Goal: Information Seeking & Learning: Learn about a topic

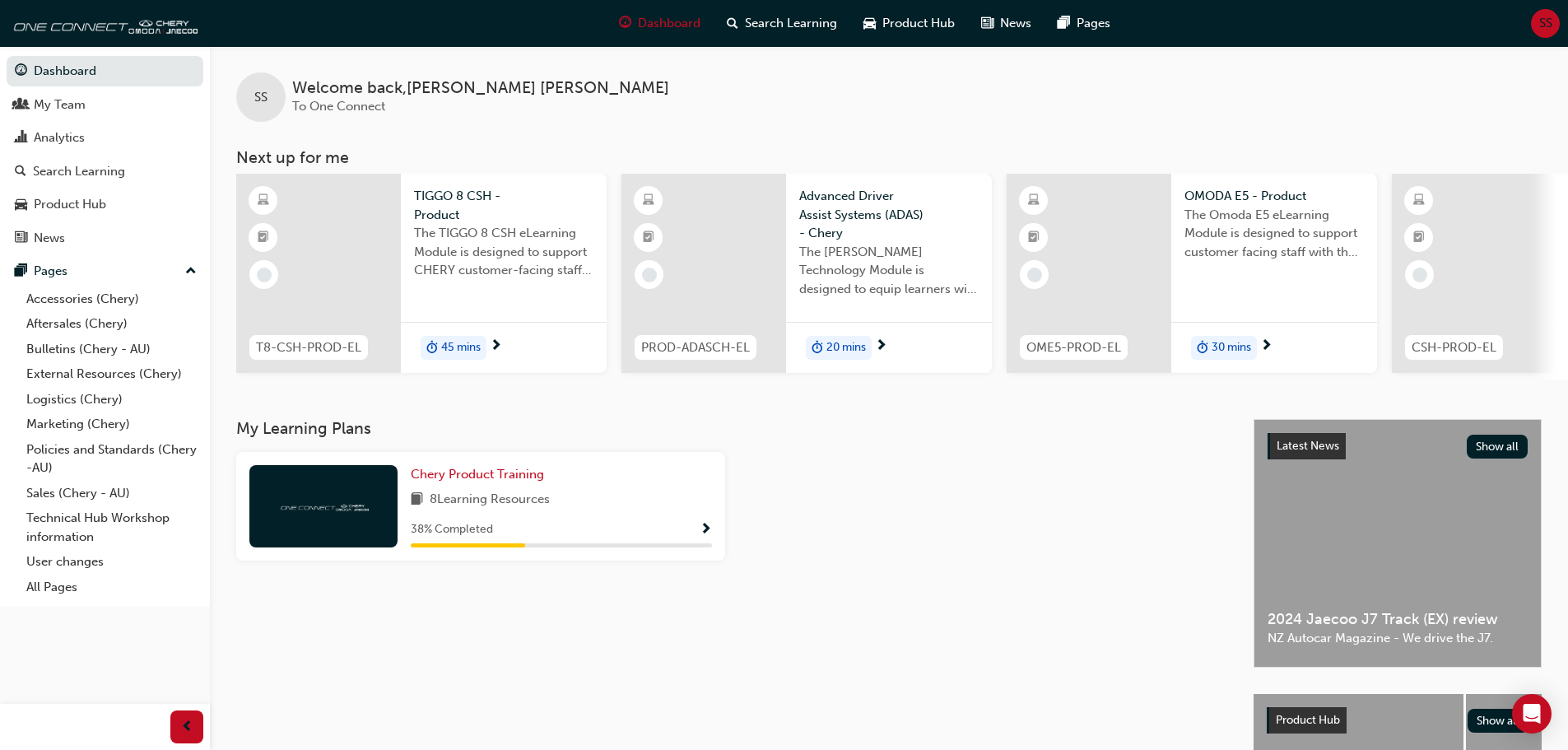
click at [444, 348] on span "45 mins" at bounding box center [460, 348] width 39 height 19
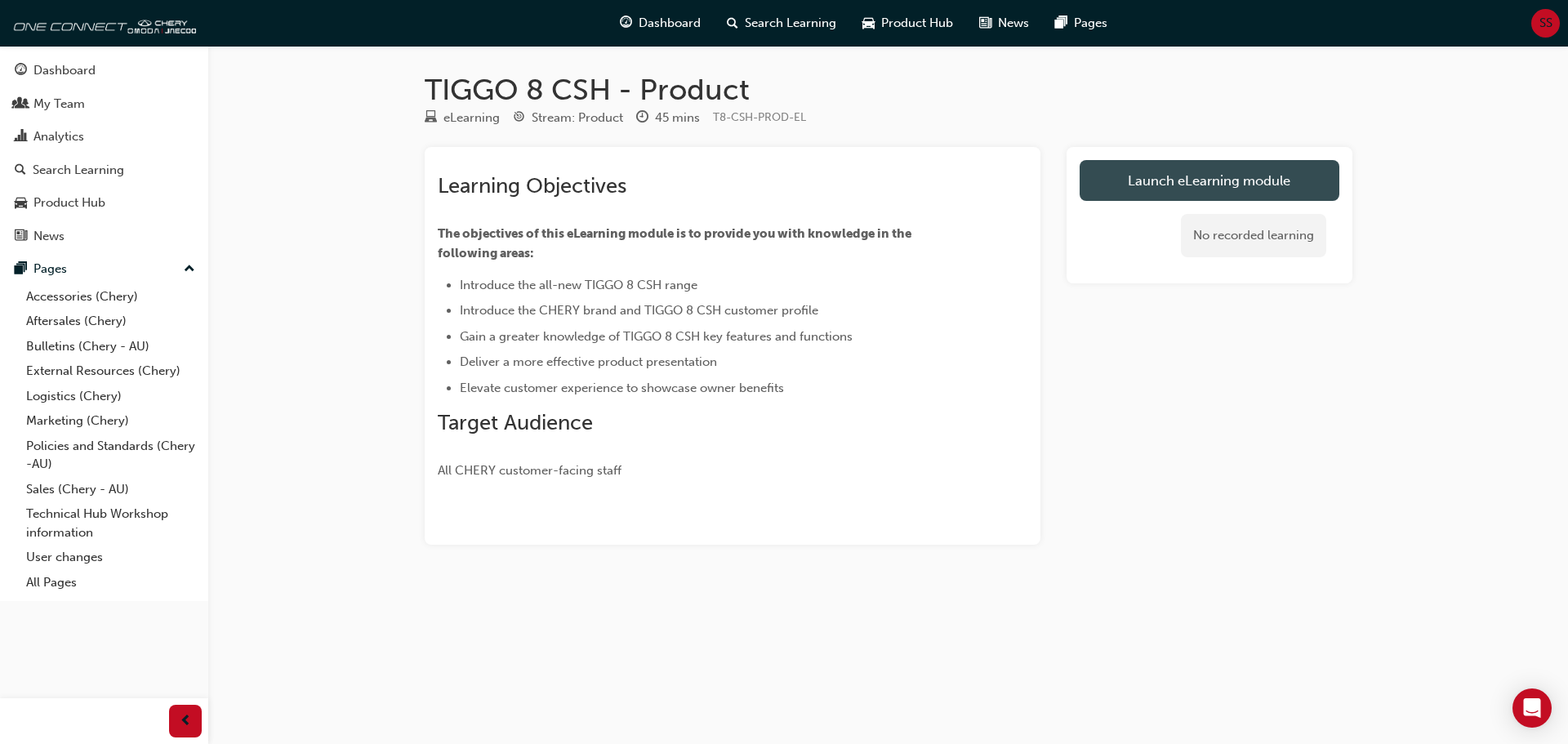
click at [1203, 184] on link "Launch eLearning module" at bounding box center [1209, 181] width 260 height 41
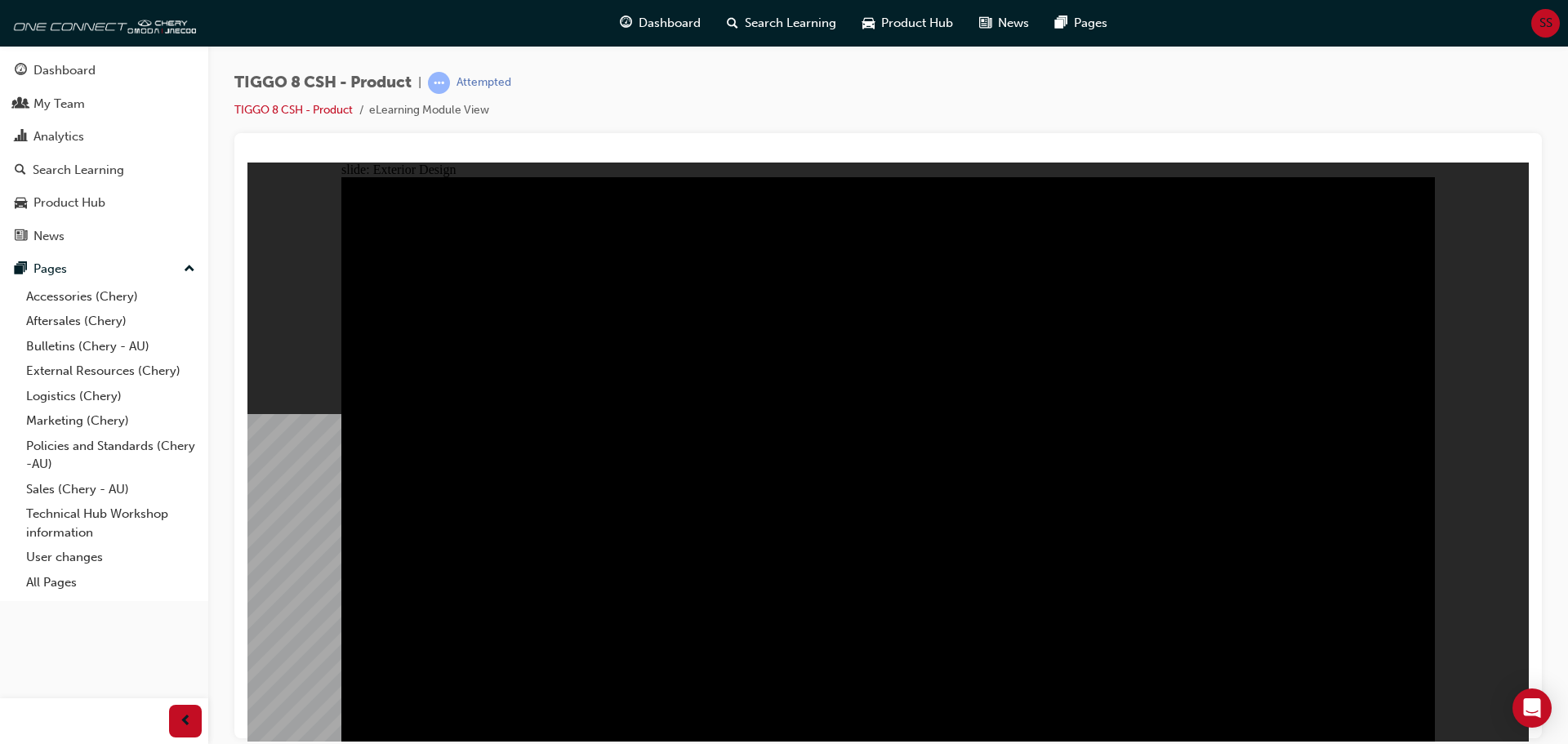
drag, startPoint x: 406, startPoint y: 241, endPoint x: 695, endPoint y: 253, distance: 289.2
type input "23"
drag, startPoint x: 570, startPoint y: 234, endPoint x: 762, endPoint y: 267, distance: 194.8
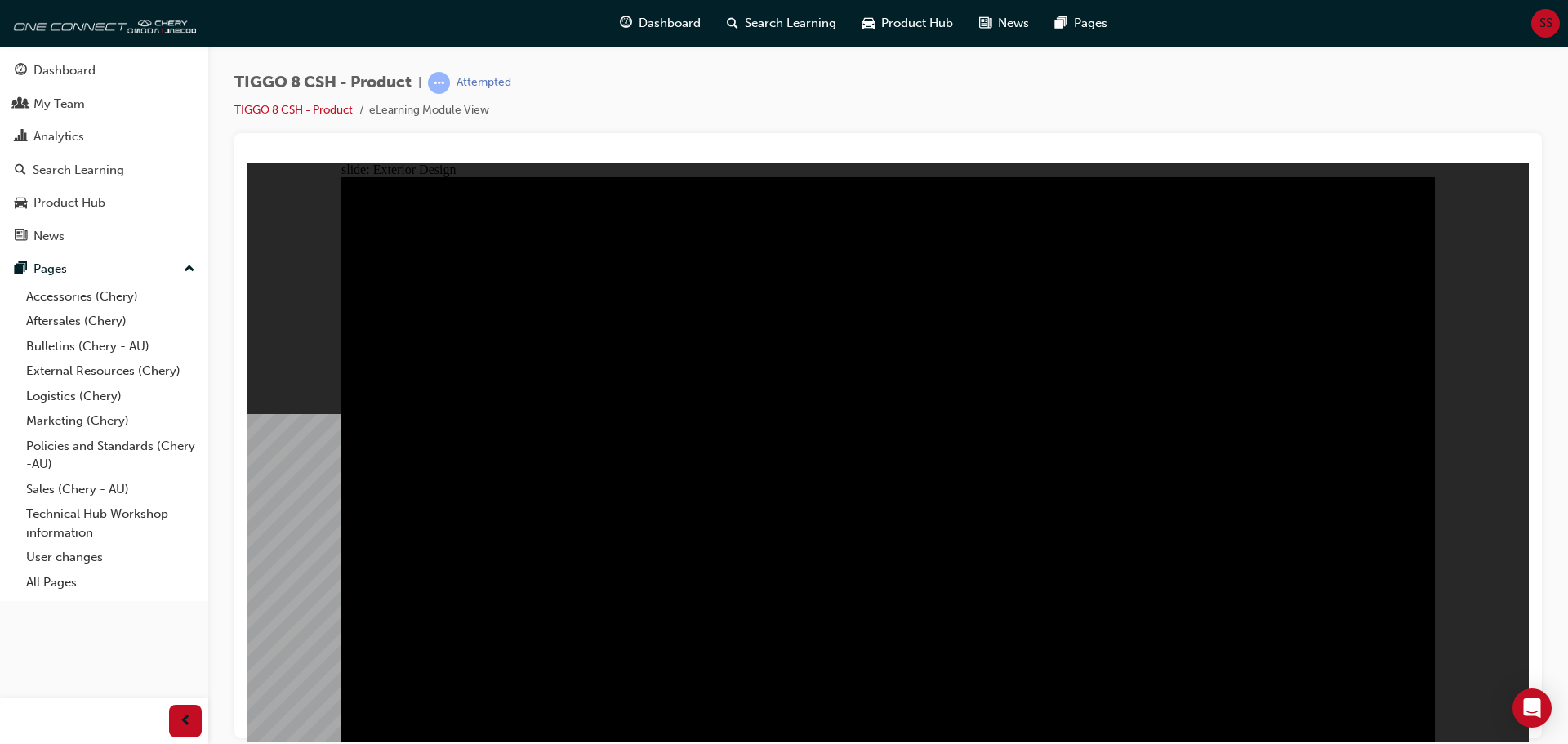
drag, startPoint x: 1150, startPoint y: 375, endPoint x: 881, endPoint y: 364, distance: 269.2
drag, startPoint x: 1237, startPoint y: 338, endPoint x: 1217, endPoint y: 338, distance: 20.0
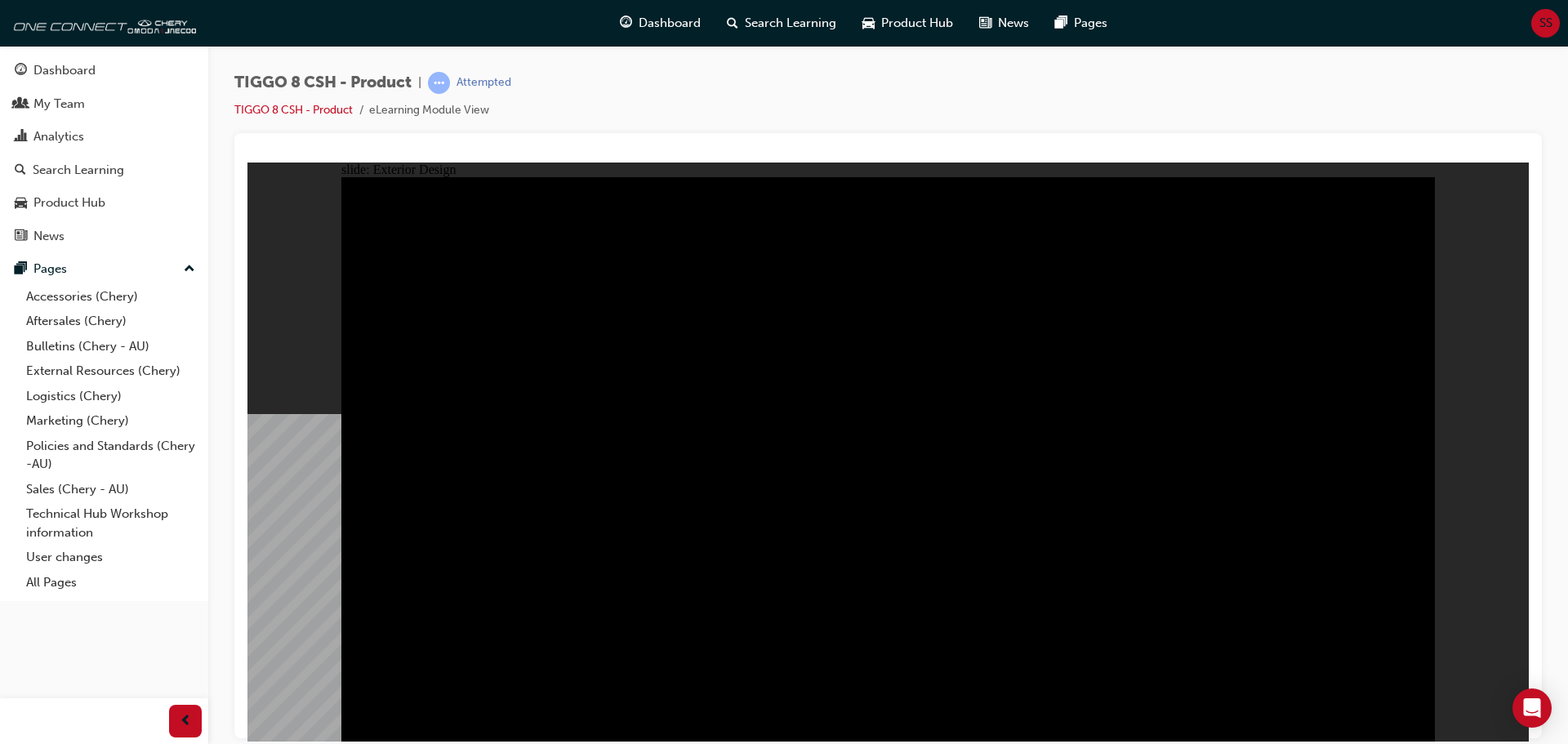
drag, startPoint x: 1216, startPoint y: 338, endPoint x: 1149, endPoint y: 346, distance: 67.5
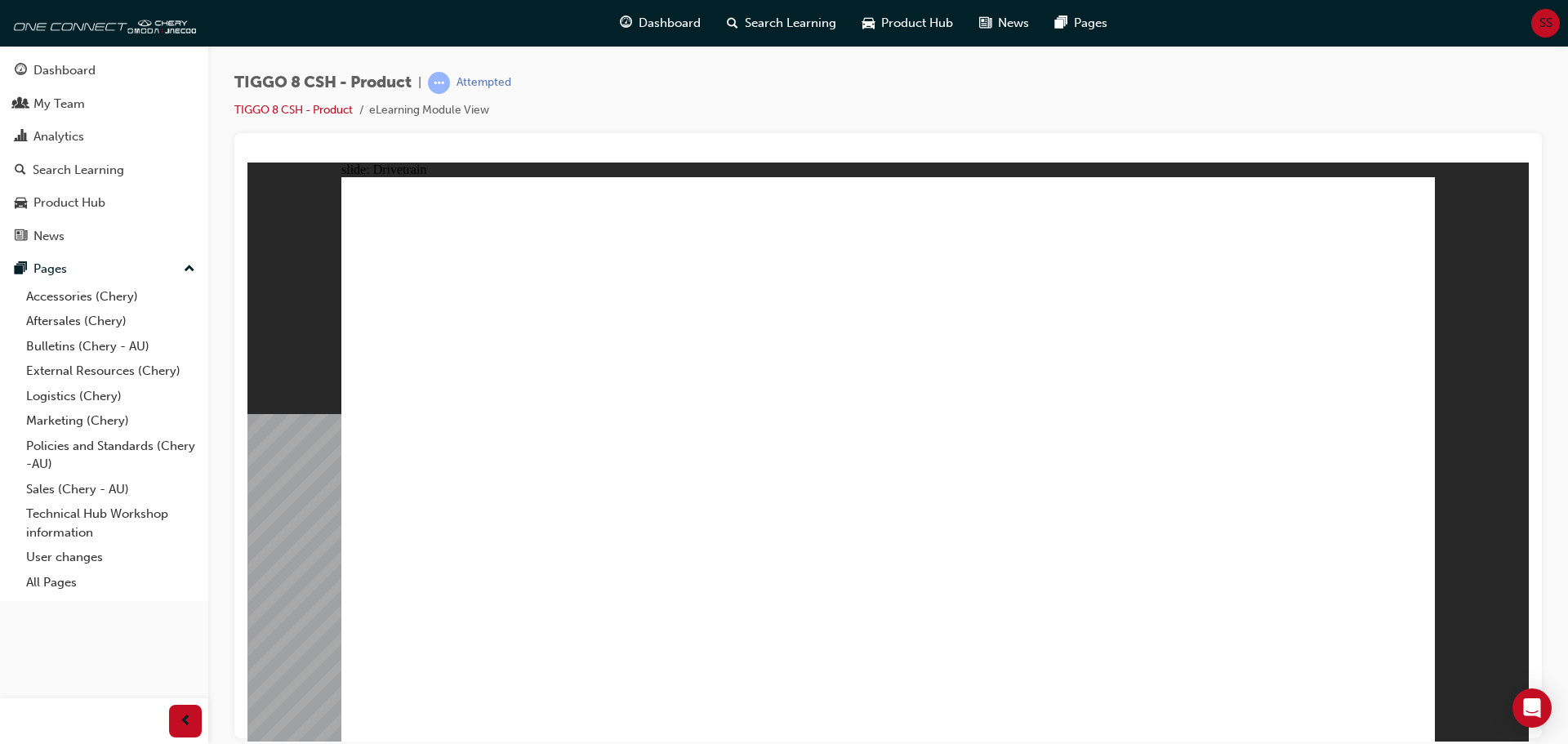
type input "24"
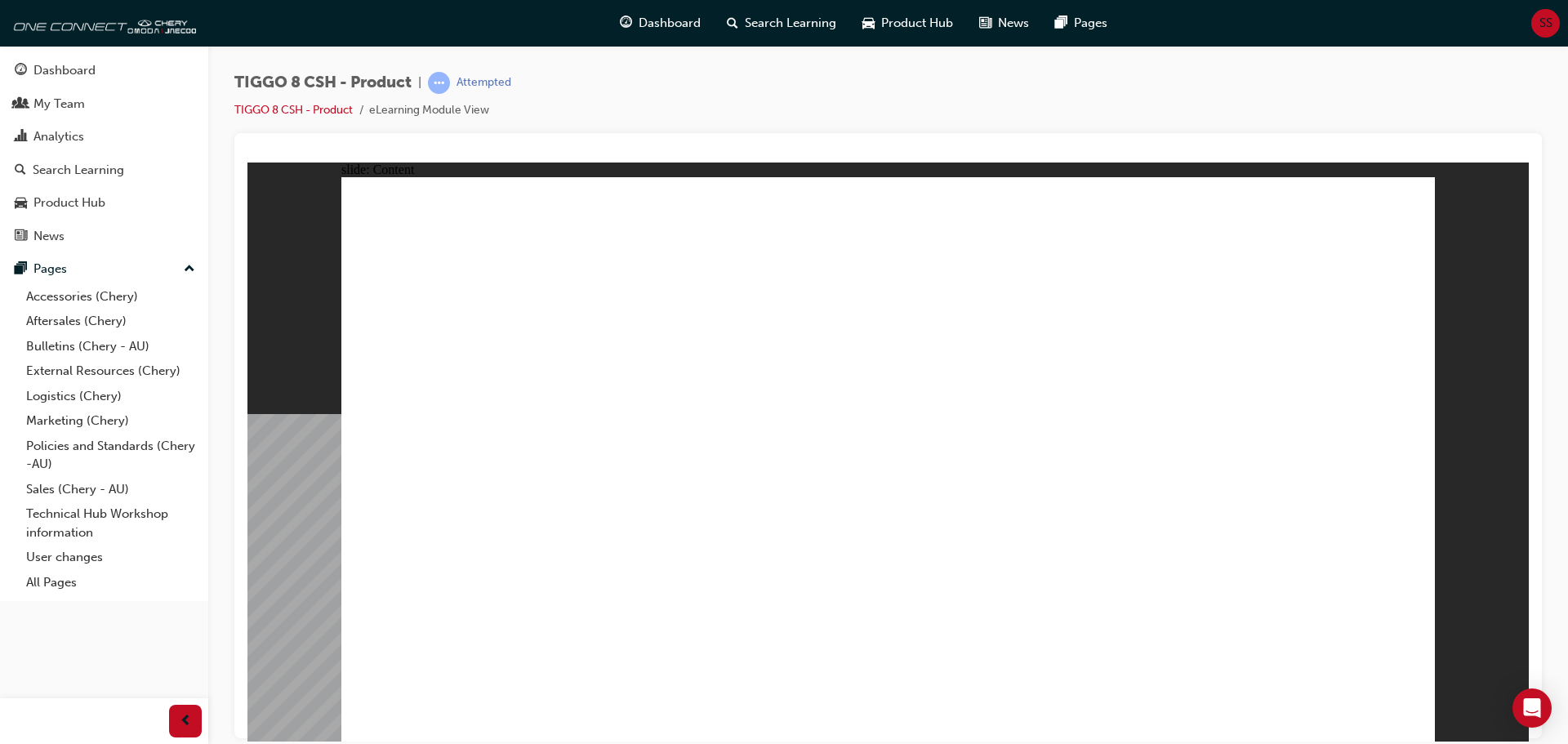
drag, startPoint x: 1070, startPoint y: 269, endPoint x: 1083, endPoint y: 267, distance: 13.2
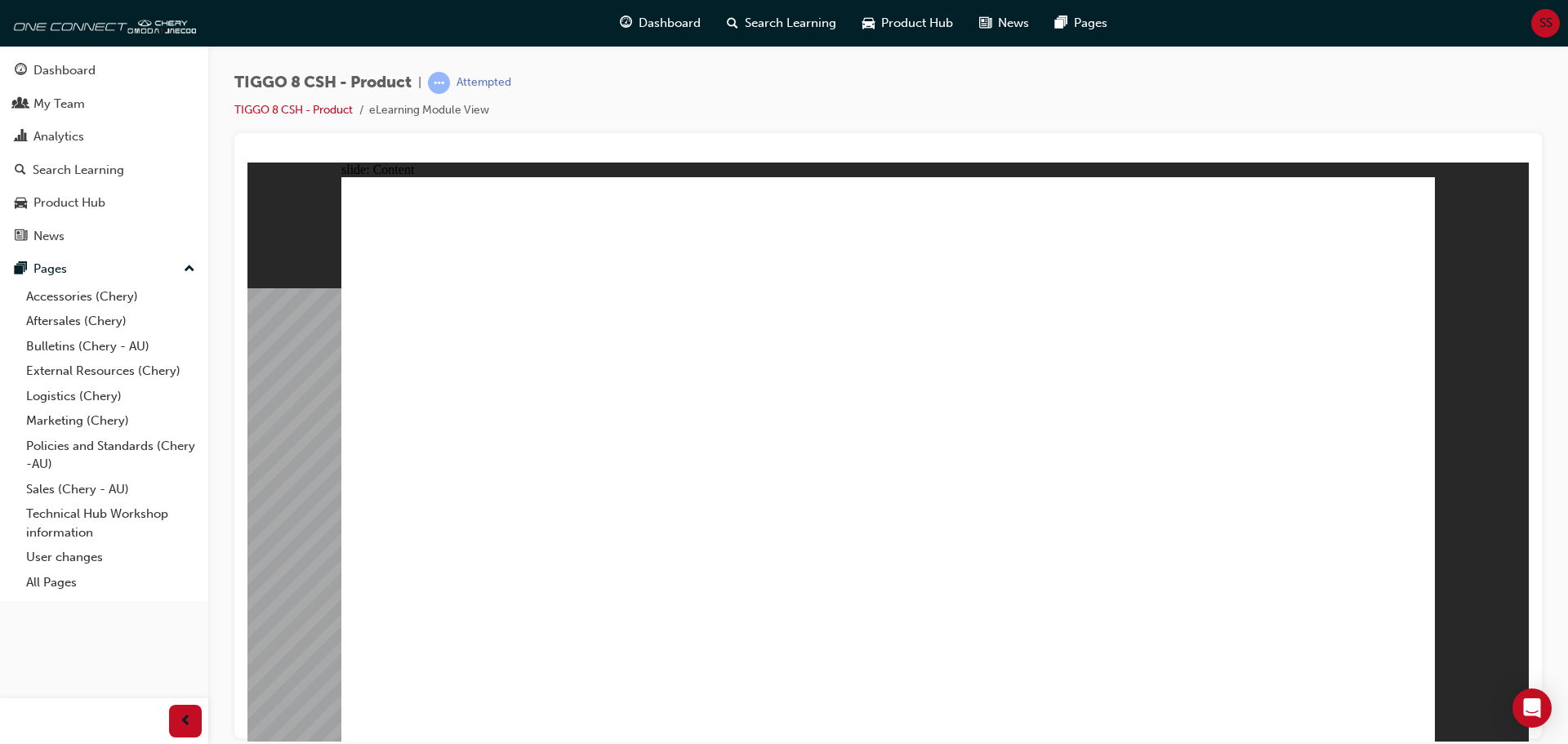
drag, startPoint x: 640, startPoint y: 363, endPoint x: 659, endPoint y: 449, distance: 88.1
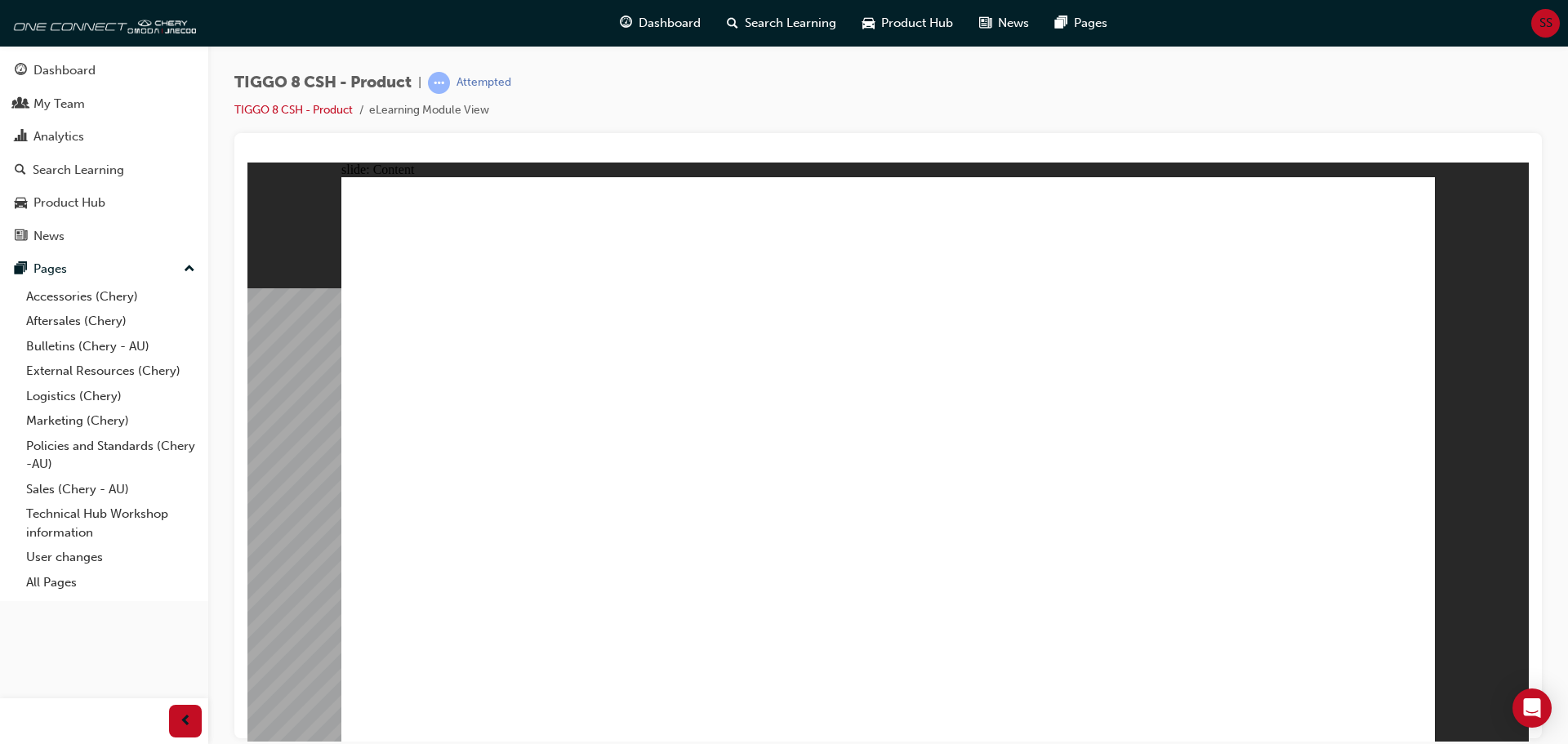
drag, startPoint x: 674, startPoint y: 454, endPoint x: 675, endPoint y: 476, distance: 22.0
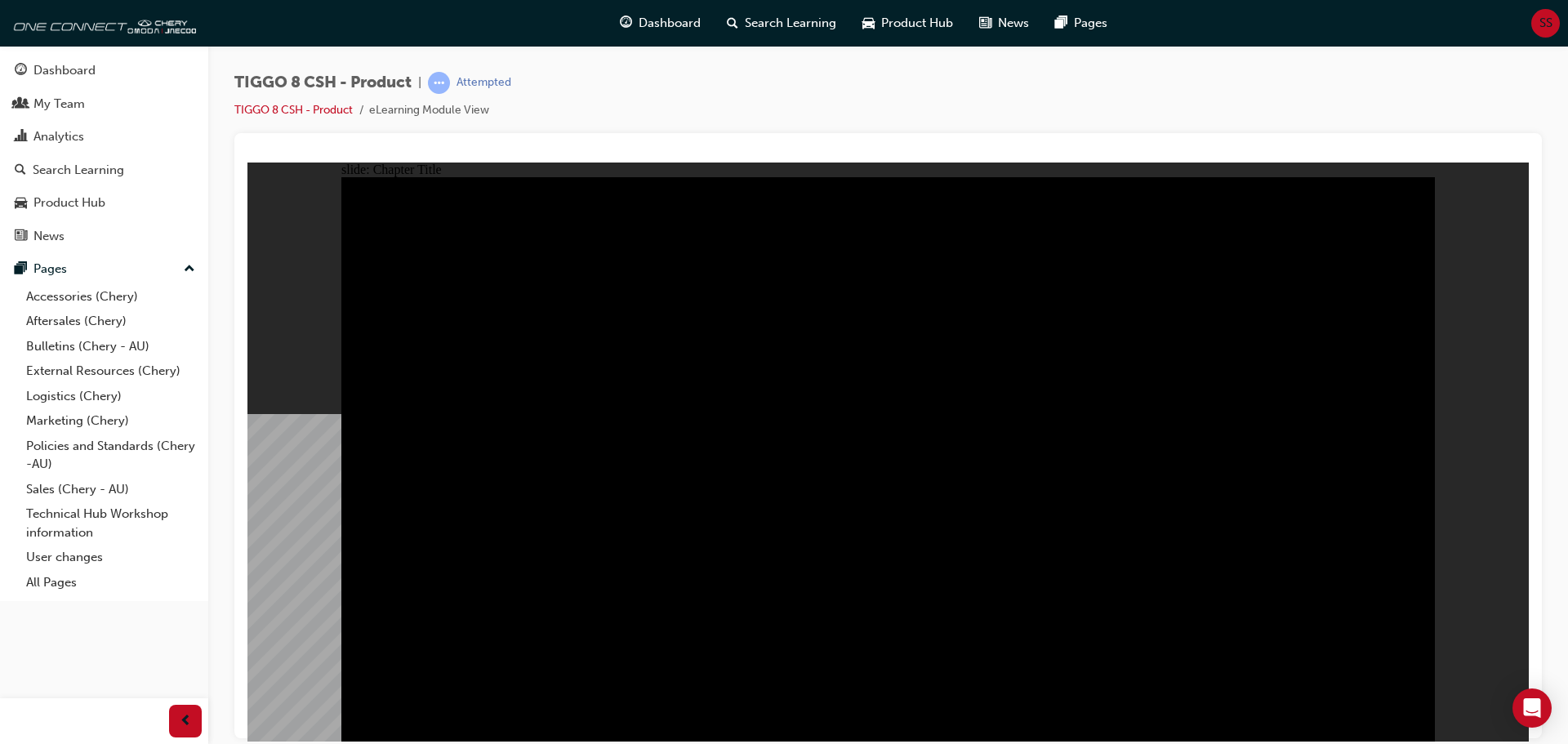
radio input "true"
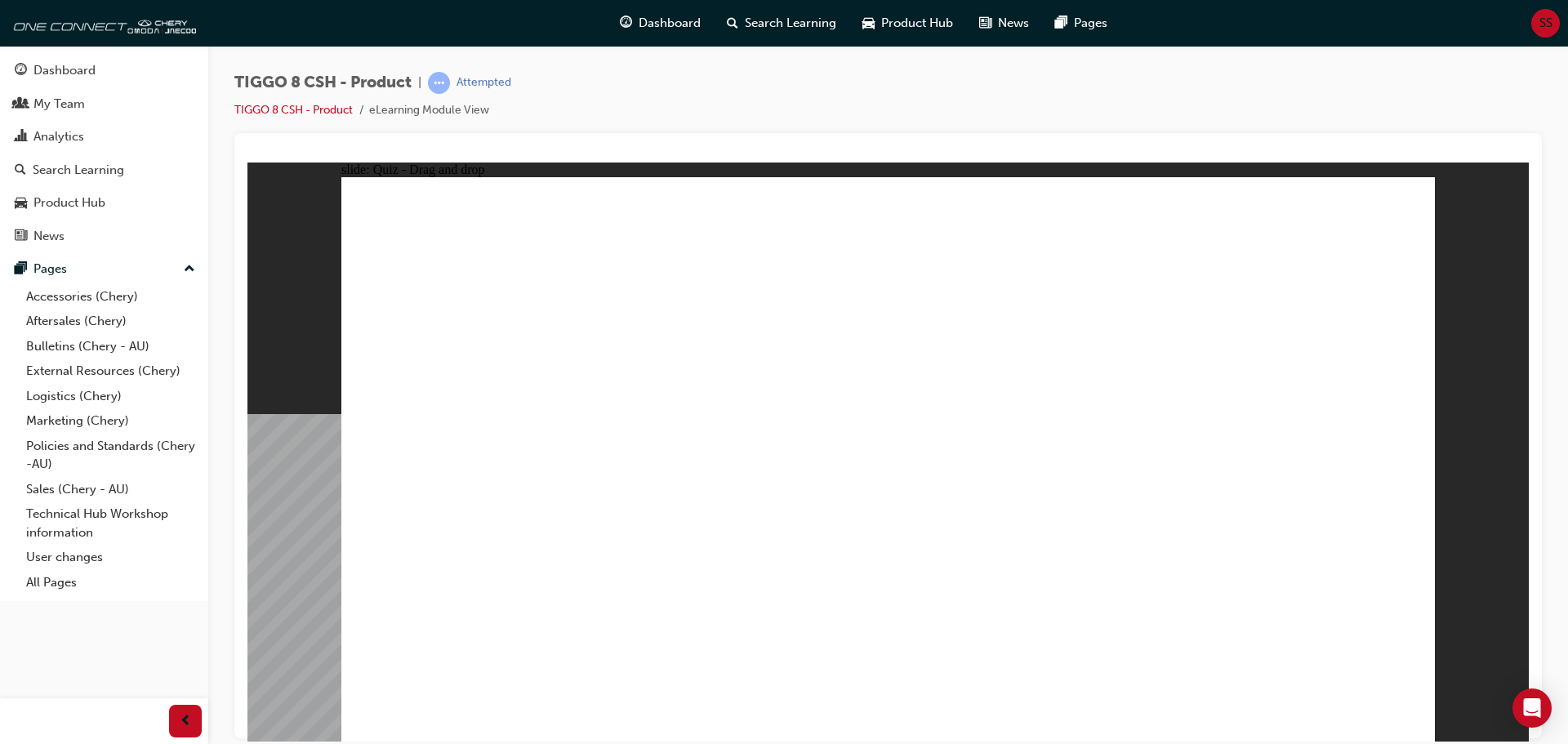
drag, startPoint x: 1085, startPoint y: 244, endPoint x: 705, endPoint y: 495, distance: 455.4
drag, startPoint x: 867, startPoint y: 265, endPoint x: 1096, endPoint y: 508, distance: 333.9
drag, startPoint x: 1192, startPoint y: 381, endPoint x: 1359, endPoint y: 510, distance: 211.0
drag, startPoint x: 996, startPoint y: 350, endPoint x: 928, endPoint y: 486, distance: 152.1
drag, startPoint x: 1307, startPoint y: 242, endPoint x: 480, endPoint y: 490, distance: 863.4
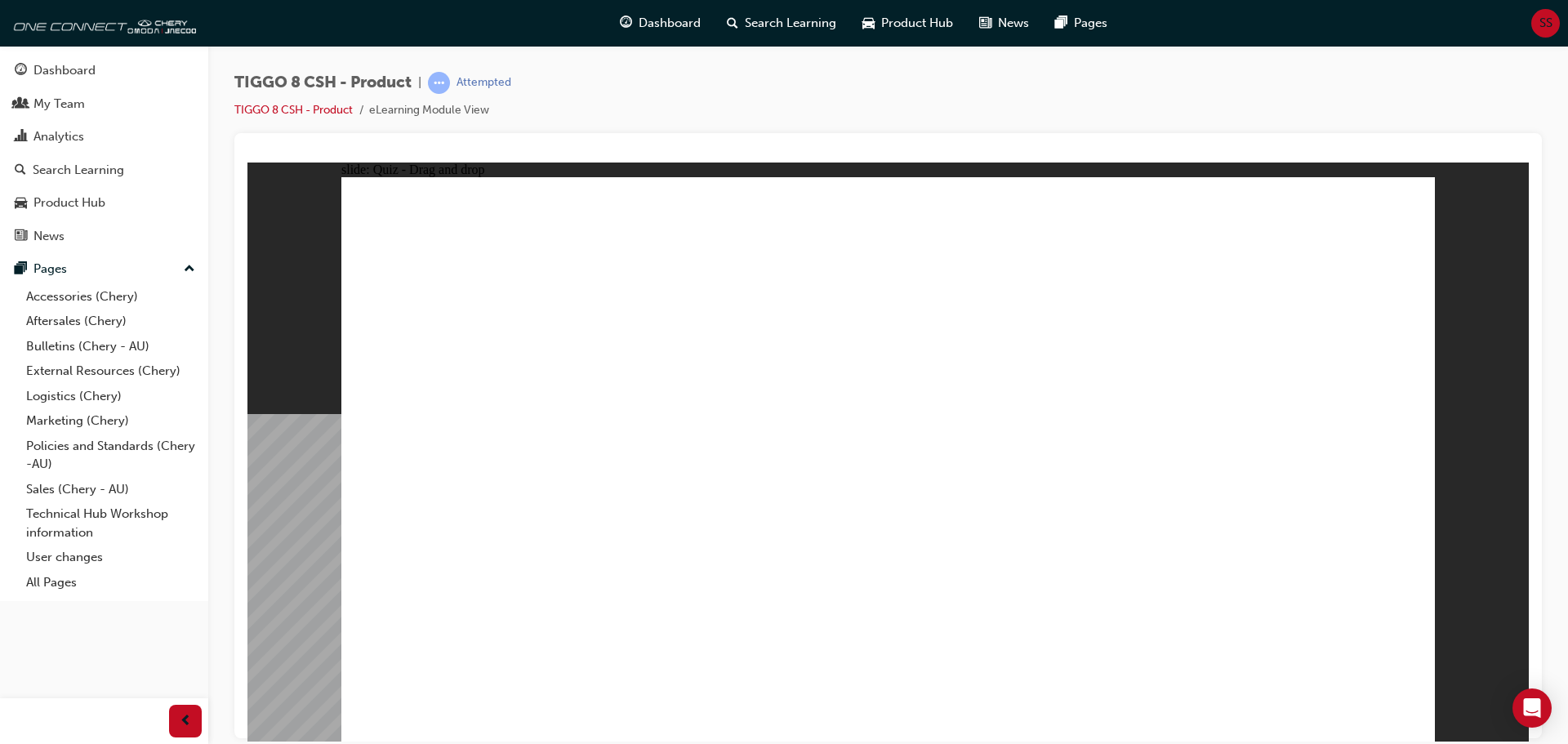
checkbox input "true"
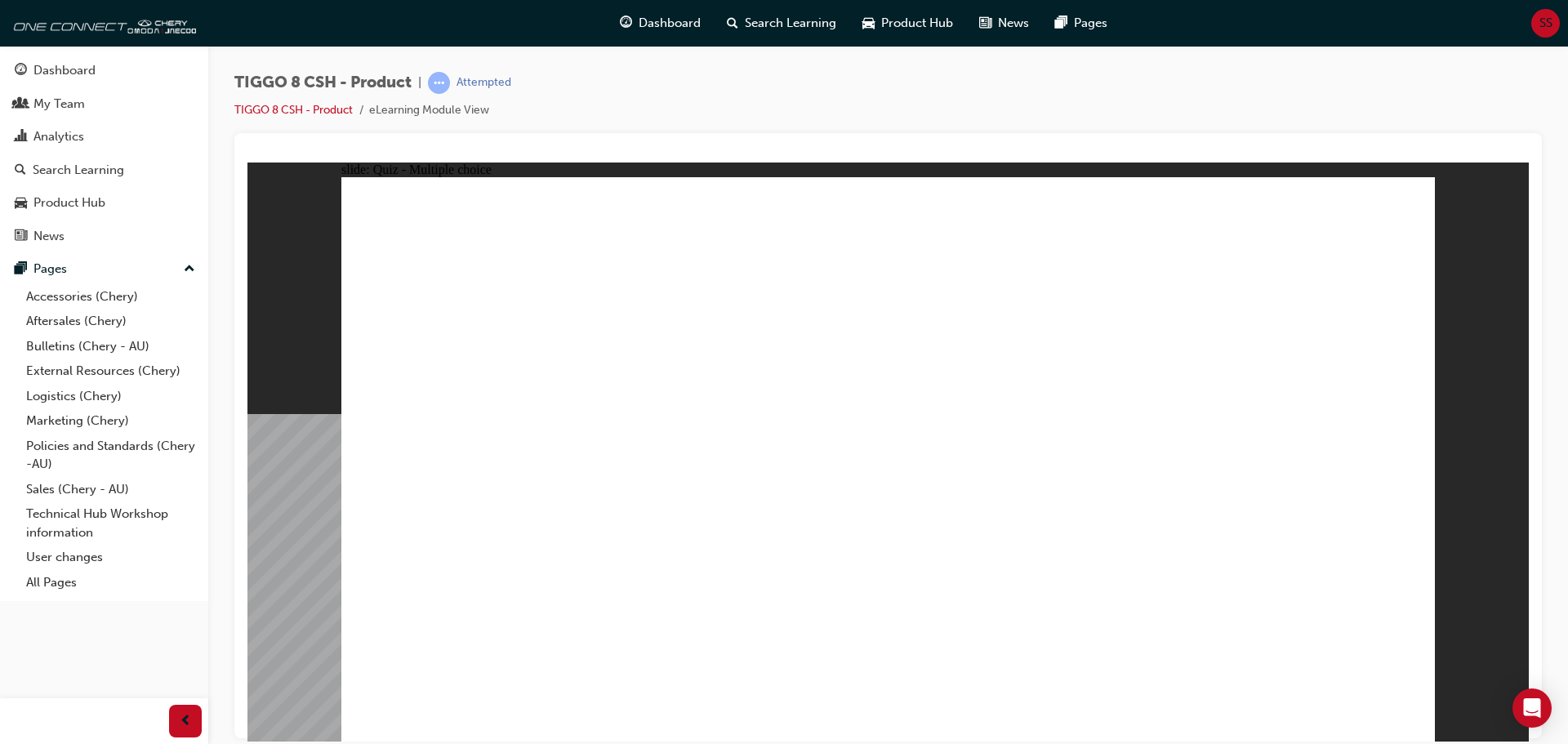
radio input "true"
drag, startPoint x: 864, startPoint y: 242, endPoint x: 969, endPoint y: 569, distance: 343.4
drag, startPoint x: 898, startPoint y: 280, endPoint x: 1084, endPoint y: 556, distance: 332.8
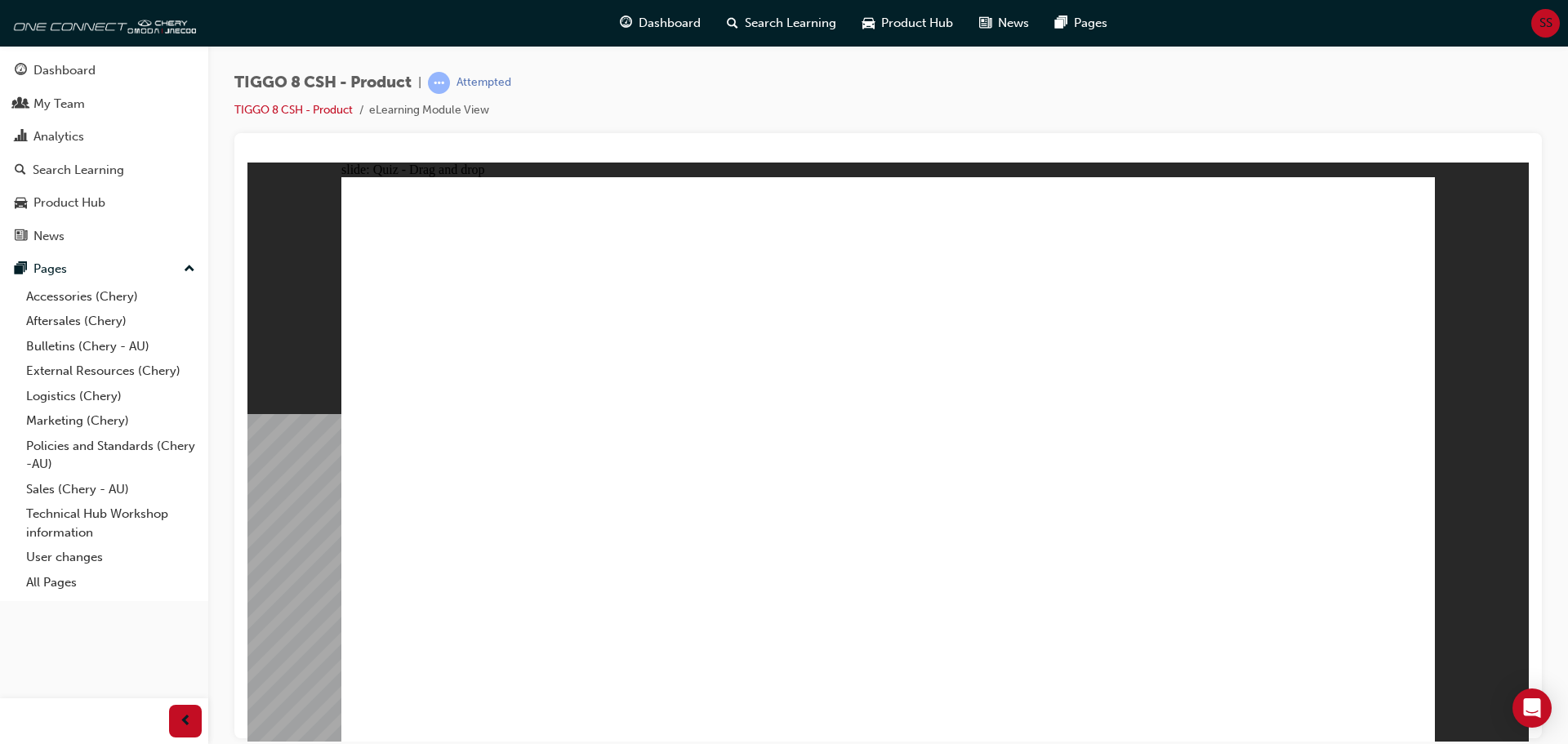
drag, startPoint x: 1295, startPoint y: 272, endPoint x: 588, endPoint y: 572, distance: 768.0
drag, startPoint x: 1110, startPoint y: 321, endPoint x: 1056, endPoint y: 624, distance: 307.8
drag, startPoint x: 1096, startPoint y: 283, endPoint x: 1095, endPoint y: 604, distance: 321.0
drag, startPoint x: 1080, startPoint y: 238, endPoint x: 634, endPoint y: 566, distance: 553.6
drag, startPoint x: 1172, startPoint y: 227, endPoint x: 1123, endPoint y: 570, distance: 346.5
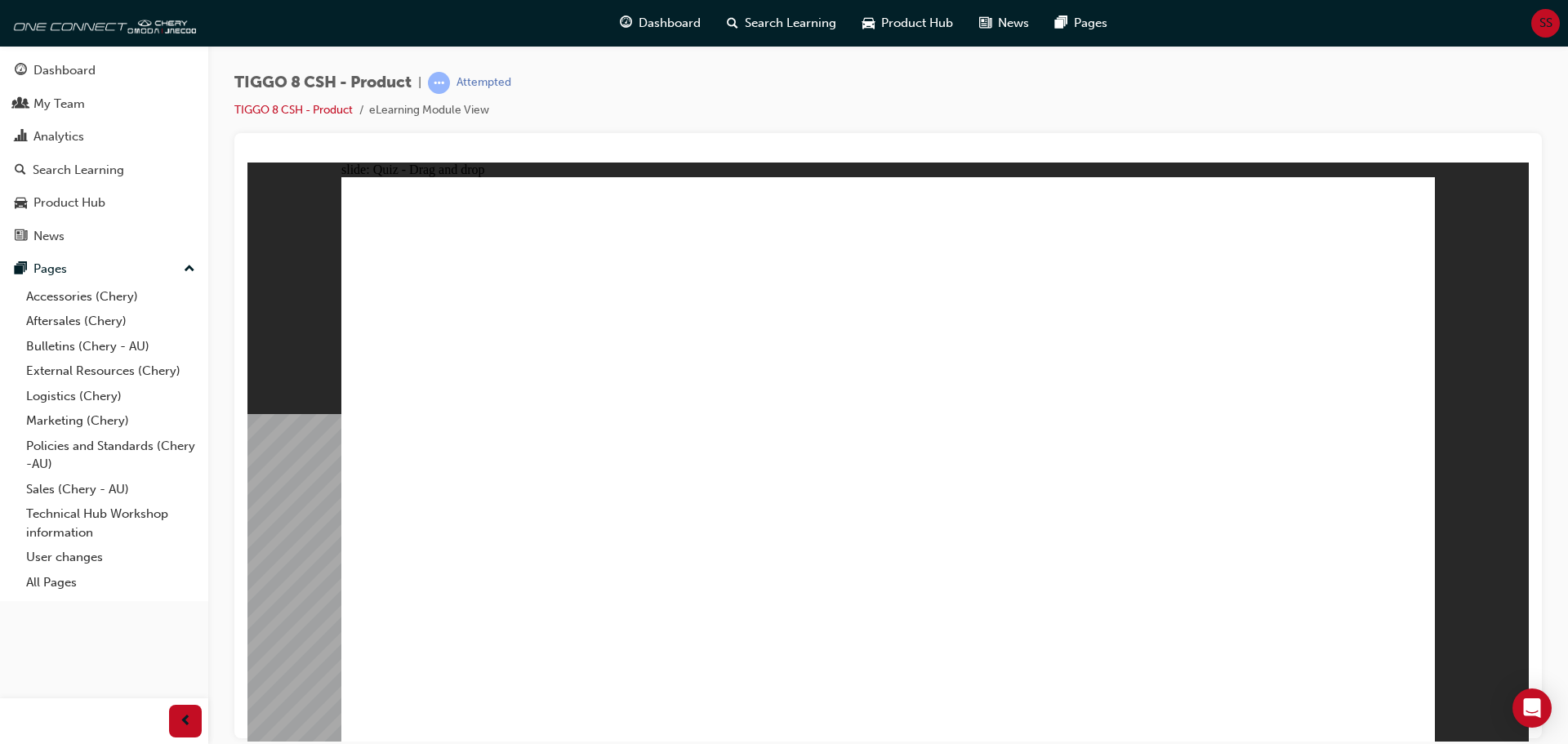
drag, startPoint x: 1307, startPoint y: 260, endPoint x: 1251, endPoint y: 363, distance: 117.2
drag, startPoint x: 1003, startPoint y: 570, endPoint x: 1043, endPoint y: 351, distance: 222.6
drag, startPoint x: 997, startPoint y: 504, endPoint x: 1052, endPoint y: 309, distance: 202.6
drag, startPoint x: 996, startPoint y: 523, endPoint x: 998, endPoint y: 317, distance: 206.0
drag, startPoint x: 1010, startPoint y: 489, endPoint x: 1060, endPoint y: 300, distance: 195.5
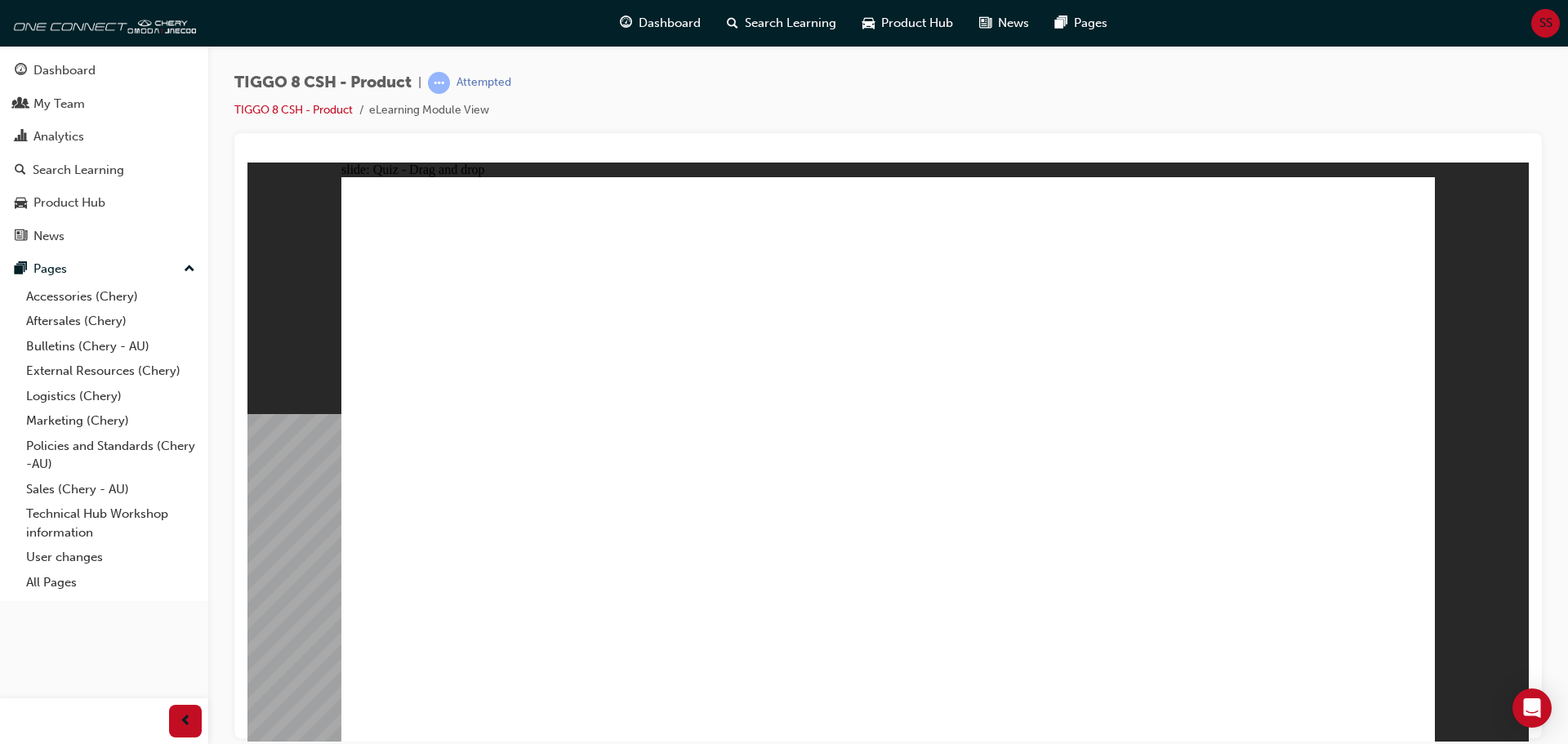
drag, startPoint x: 994, startPoint y: 499, endPoint x: 1010, endPoint y: 402, distance: 98.3
drag, startPoint x: 965, startPoint y: 275, endPoint x: 1019, endPoint y: 530, distance: 260.7
drag, startPoint x: 1300, startPoint y: 231, endPoint x: 1099, endPoint y: 538, distance: 366.9
drag, startPoint x: 1268, startPoint y: 281, endPoint x: 1121, endPoint y: 581, distance: 334.1
drag, startPoint x: 1050, startPoint y: 283, endPoint x: 1060, endPoint y: 582, distance: 299.2
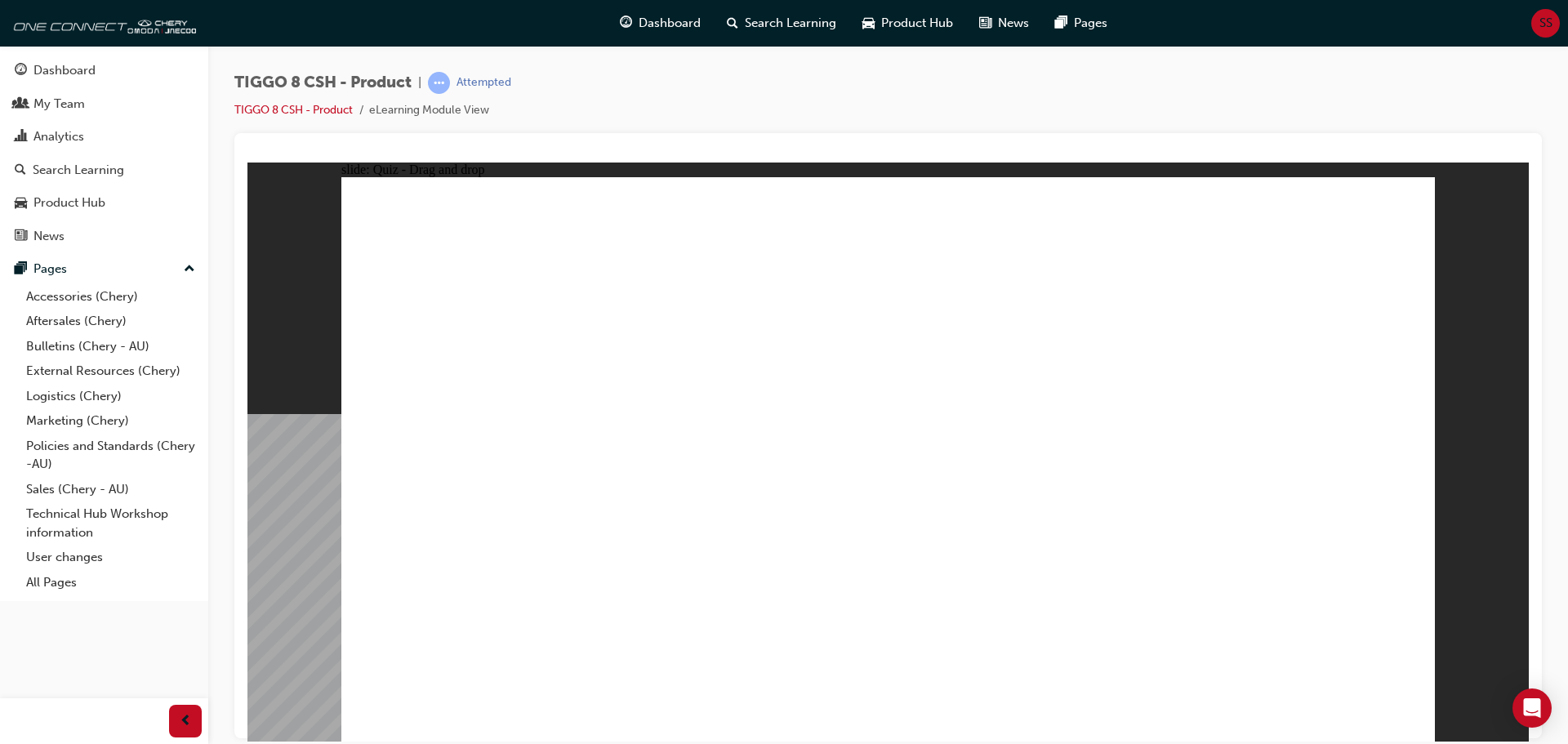
drag, startPoint x: 1066, startPoint y: 242, endPoint x: 1050, endPoint y: 296, distance: 56.3
drag, startPoint x: 949, startPoint y: 247, endPoint x: 1082, endPoint y: 661, distance: 434.8
drag, startPoint x: 1043, startPoint y: 323, endPoint x: 1005, endPoint y: 627, distance: 306.4
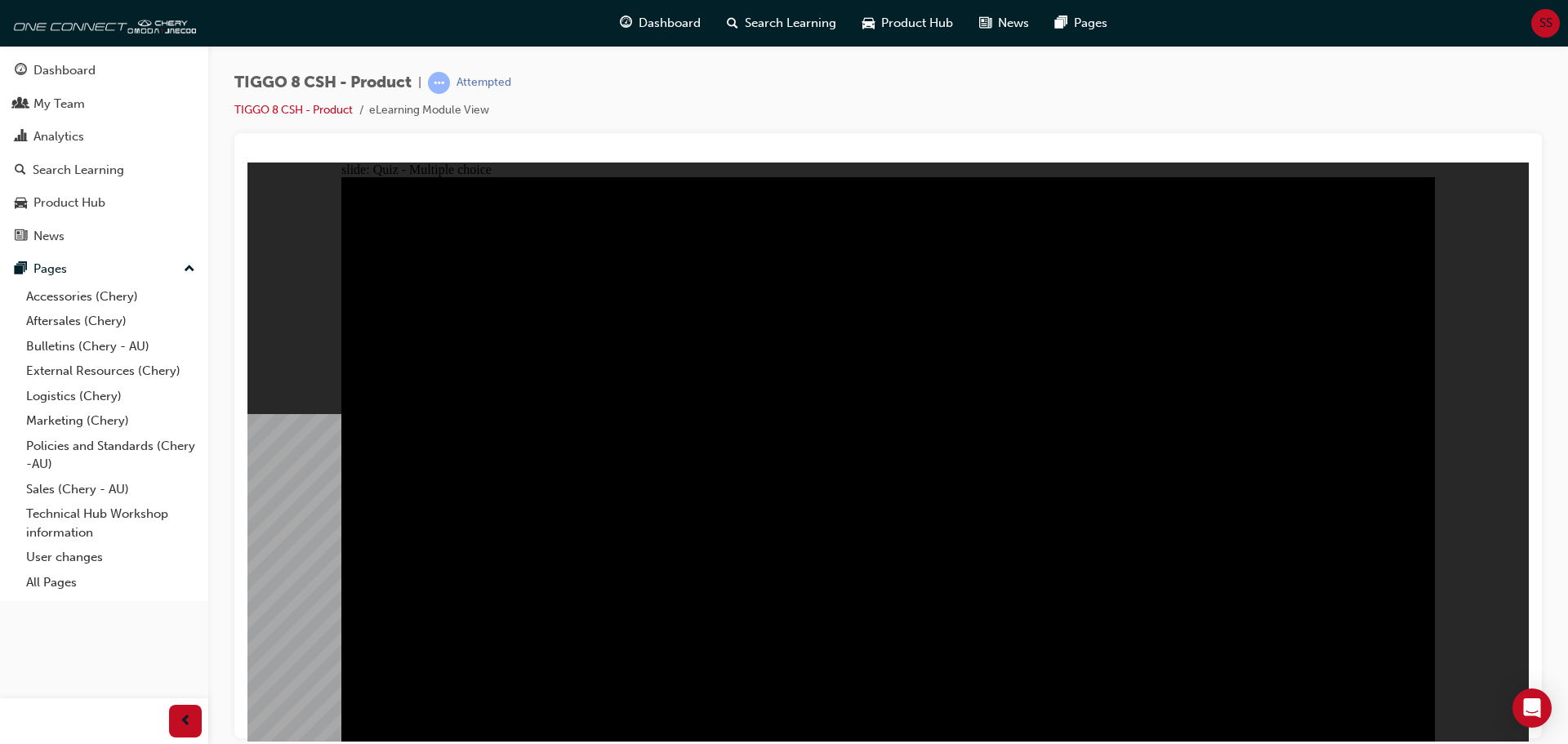
radio input "true"
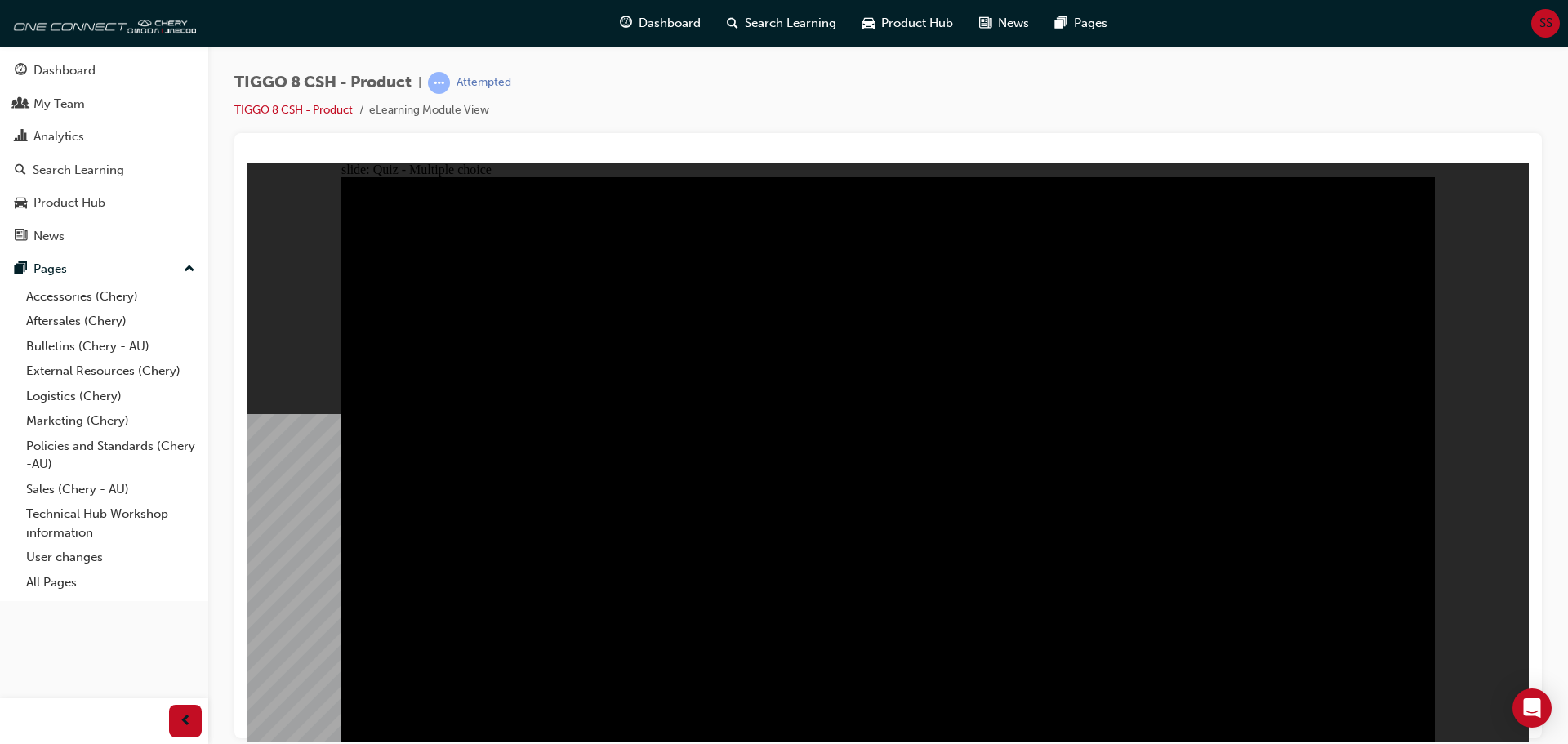
radio input "true"
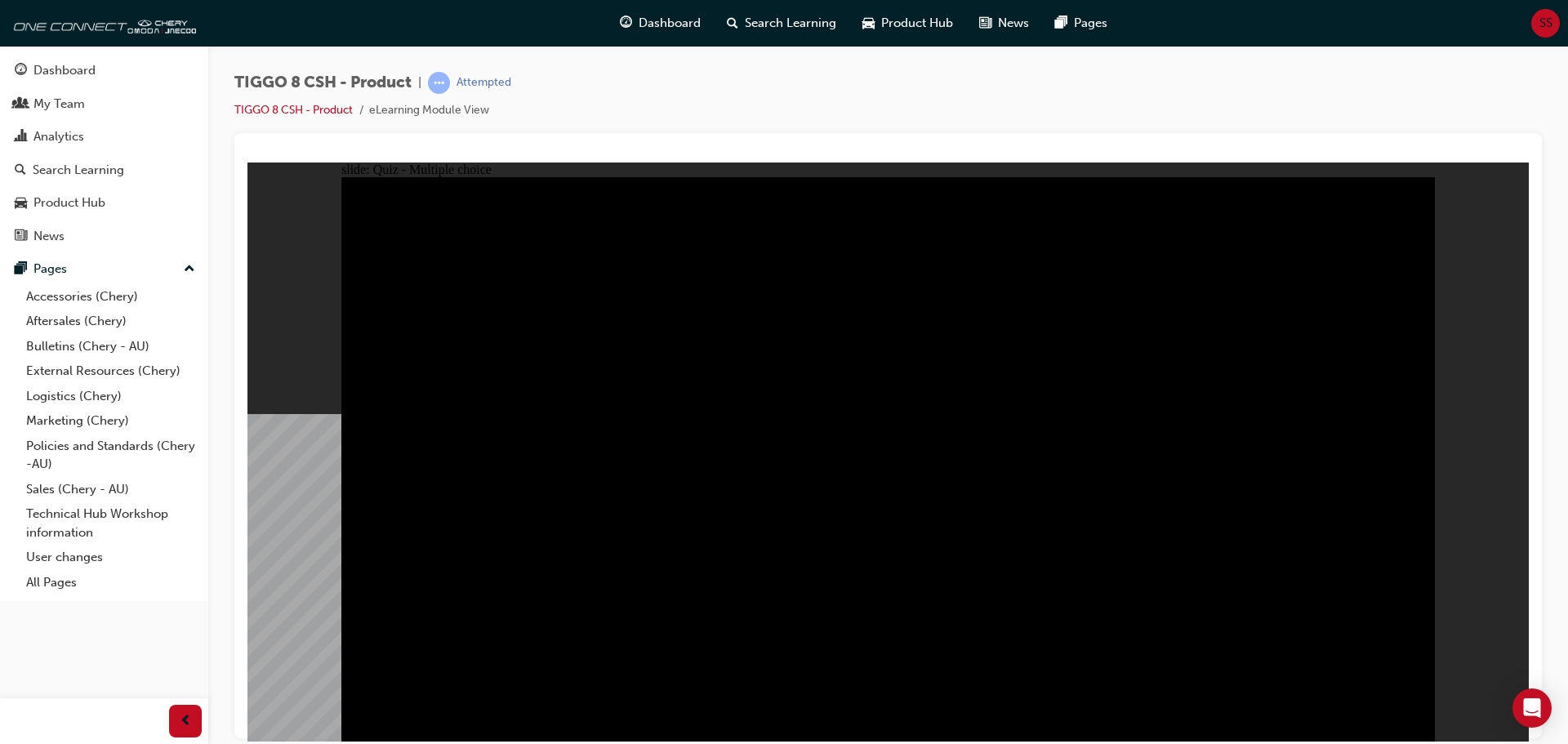
checkbox input "true"
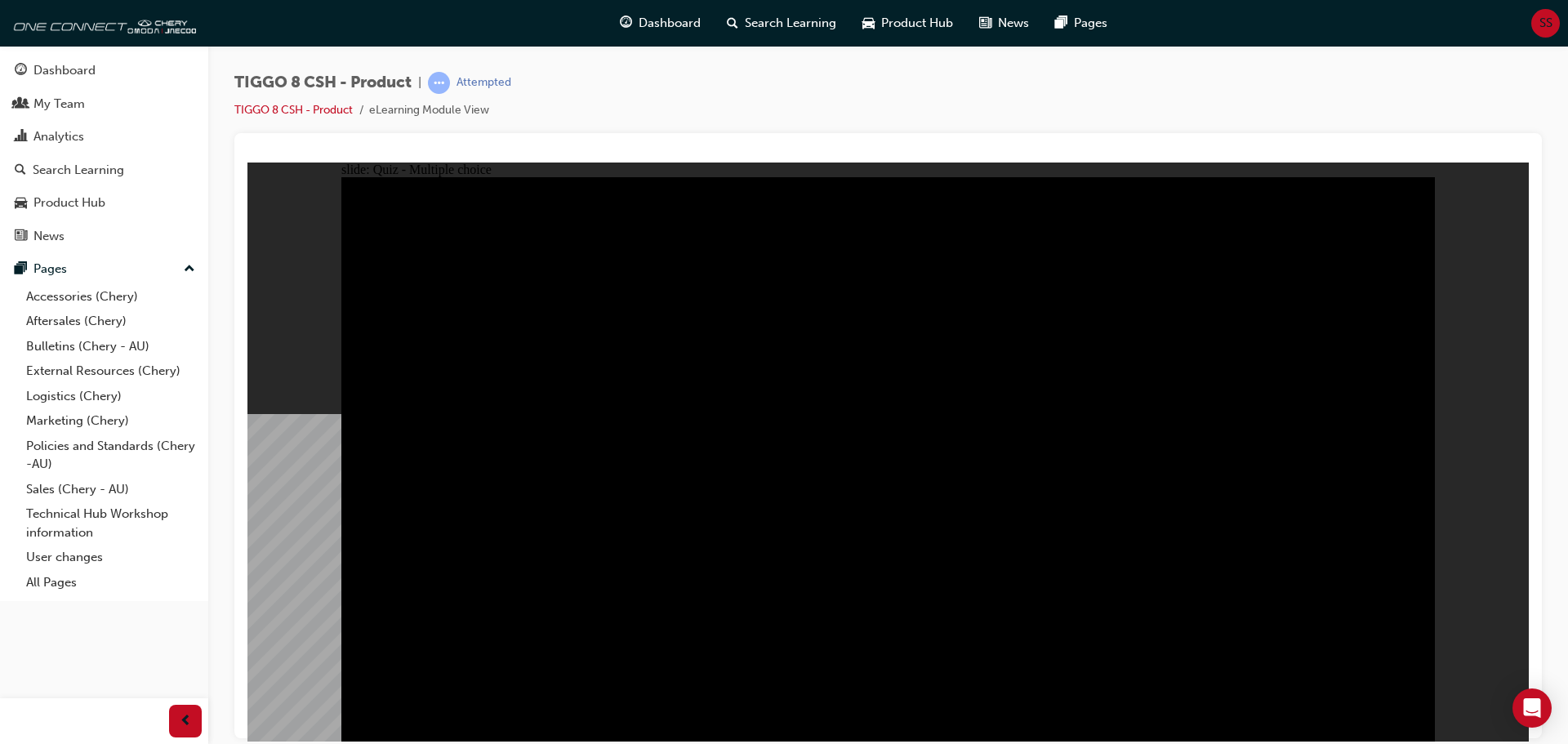
checkbox input "true"
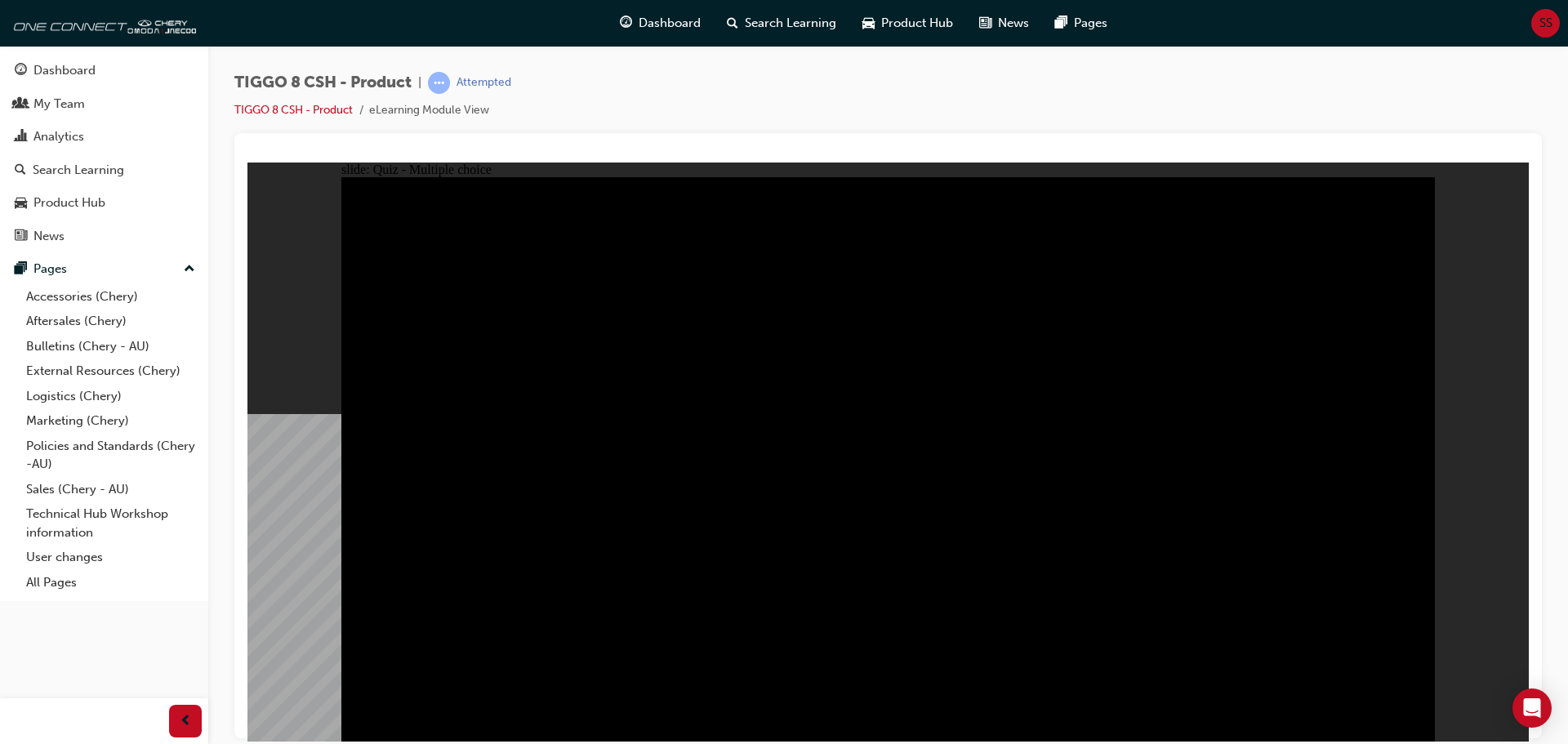
checkbox input "true"
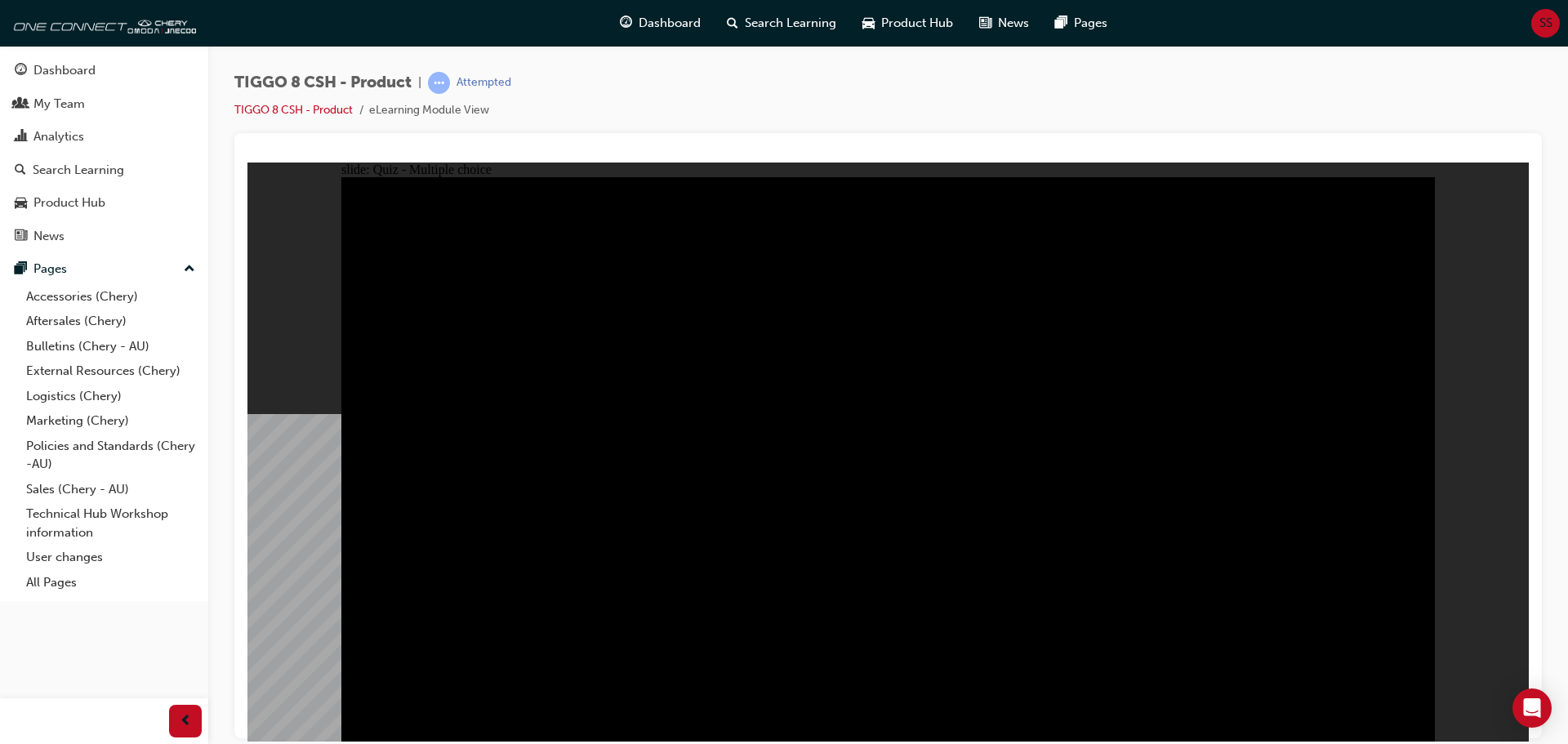
checkbox input "true"
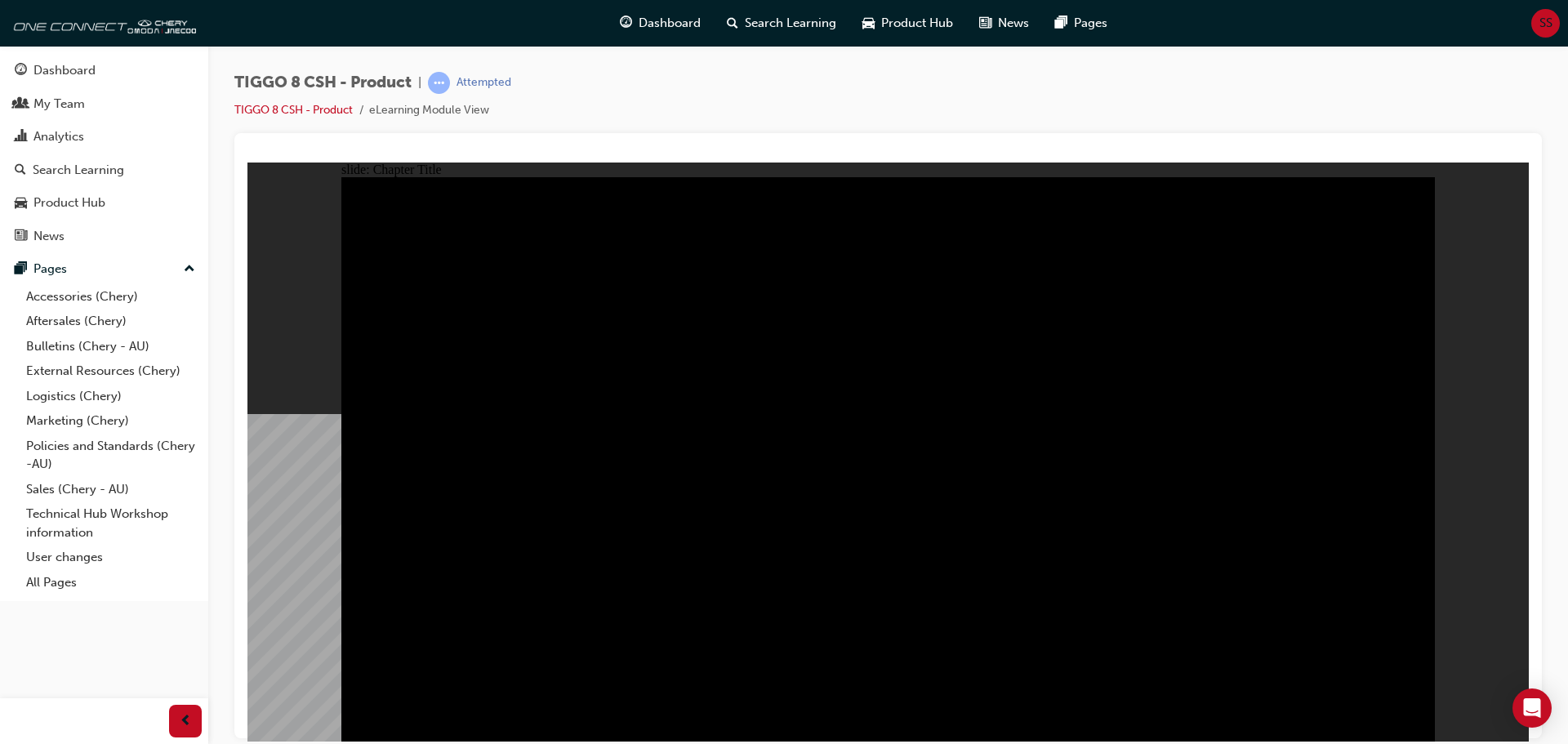
radio input "true"
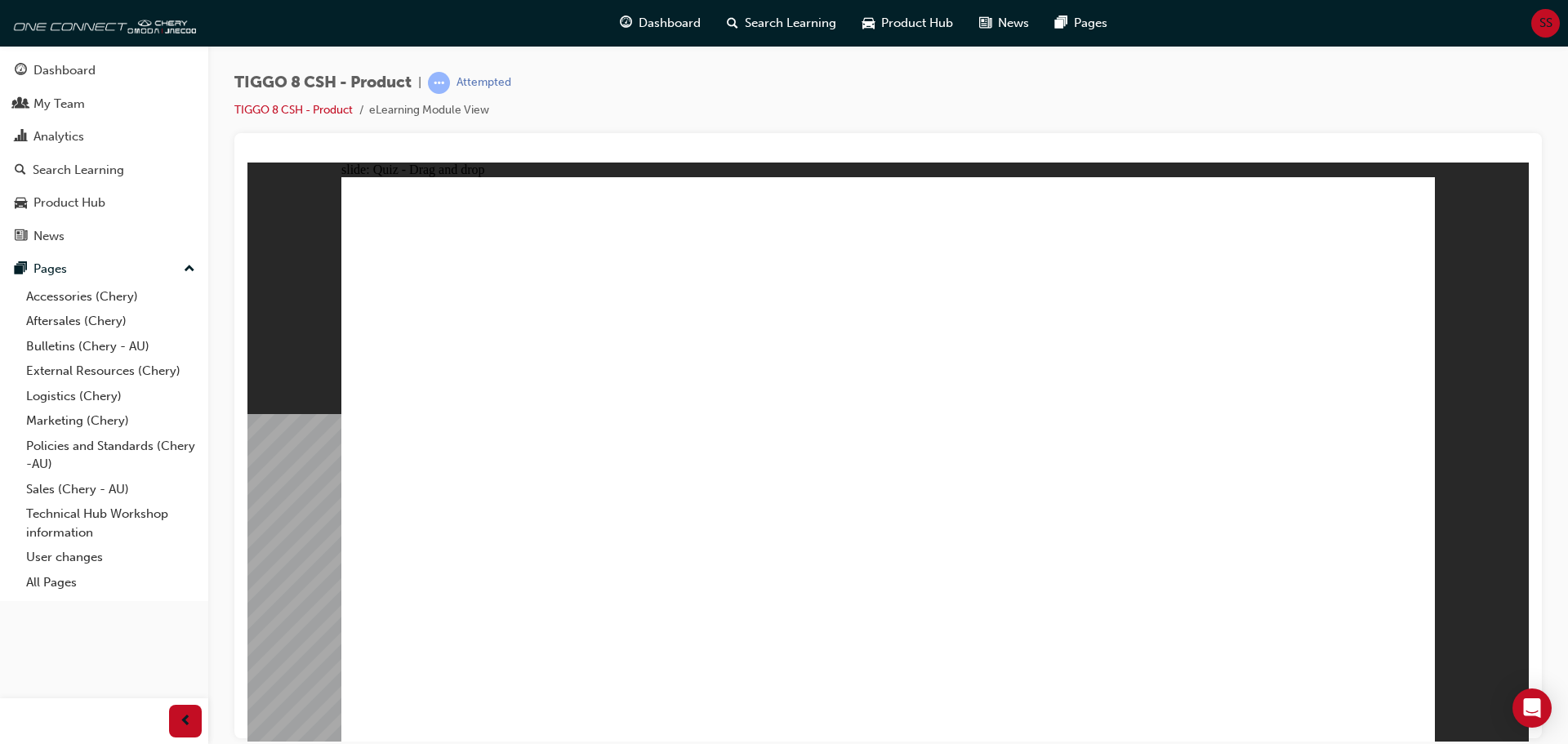
drag, startPoint x: 921, startPoint y: 378, endPoint x: 880, endPoint y: 497, distance: 125.9
drag, startPoint x: 856, startPoint y: 230, endPoint x: 1100, endPoint y: 477, distance: 347.2
drag, startPoint x: 1168, startPoint y: 348, endPoint x: 1286, endPoint y: 477, distance: 174.8
drag, startPoint x: 1107, startPoint y: 276, endPoint x: 750, endPoint y: 522, distance: 433.5
drag, startPoint x: 1248, startPoint y: 235, endPoint x: 437, endPoint y: 491, distance: 850.4
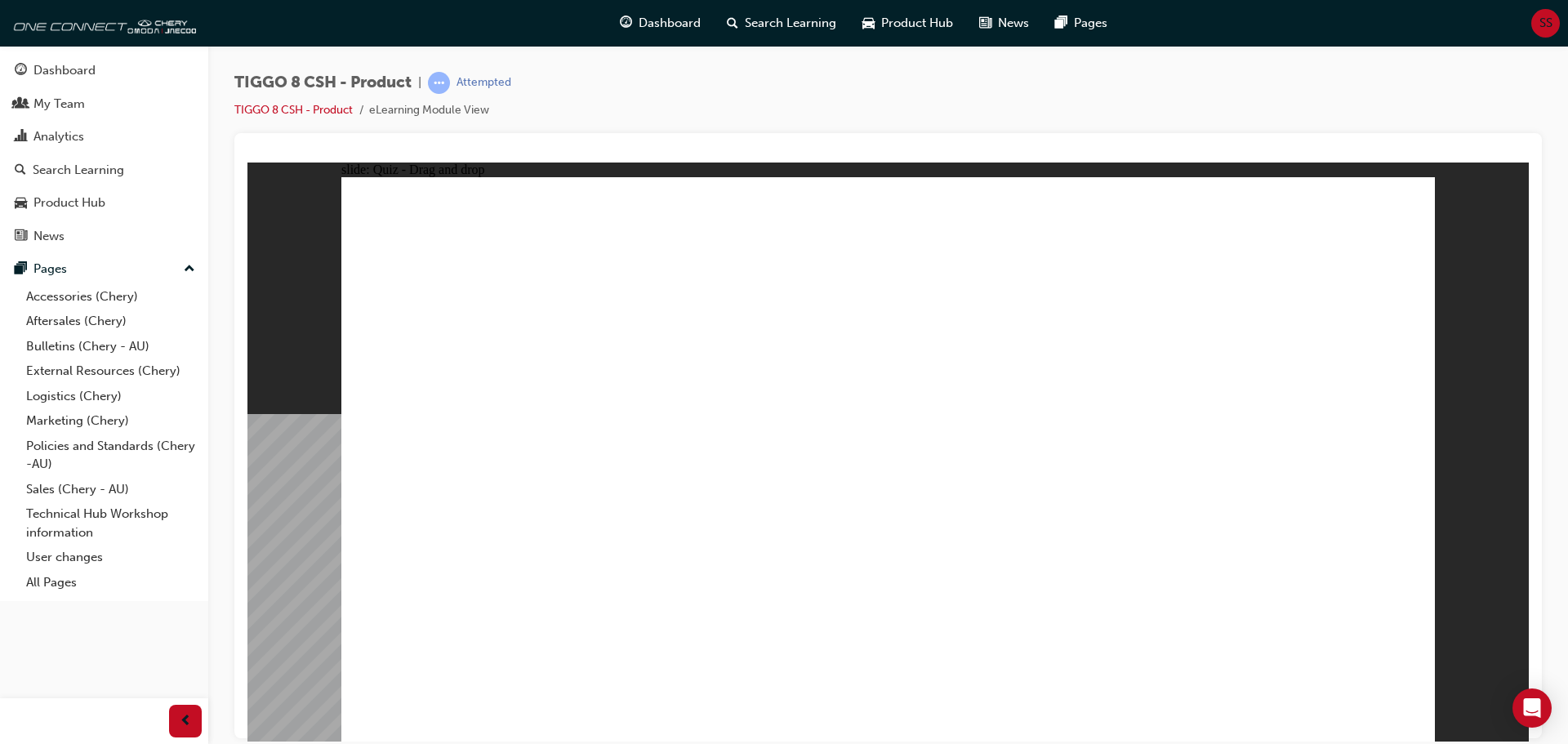
checkbox input "true"
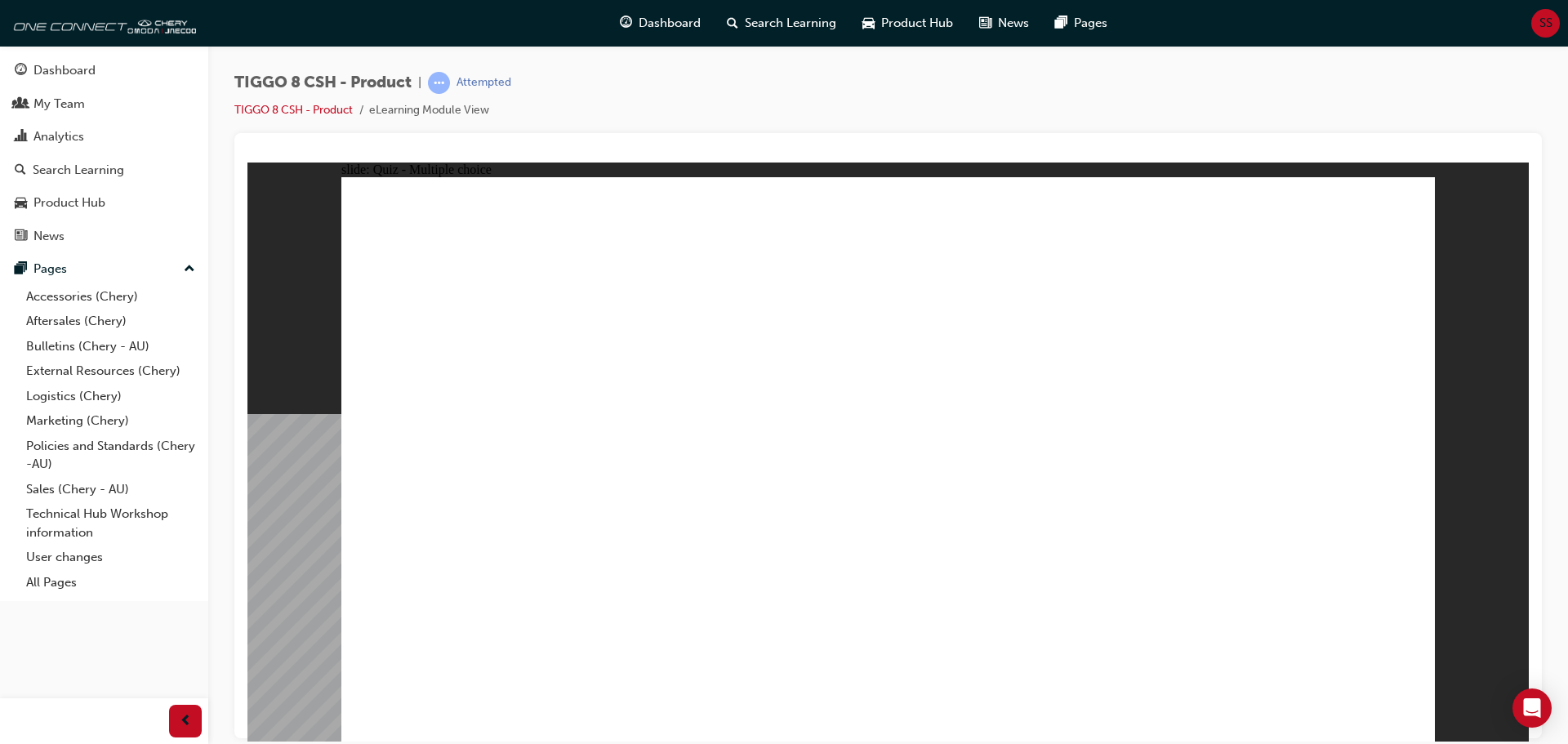
radio input "true"
drag, startPoint x: 1268, startPoint y: 236, endPoint x: 1050, endPoint y: 536, distance: 370.8
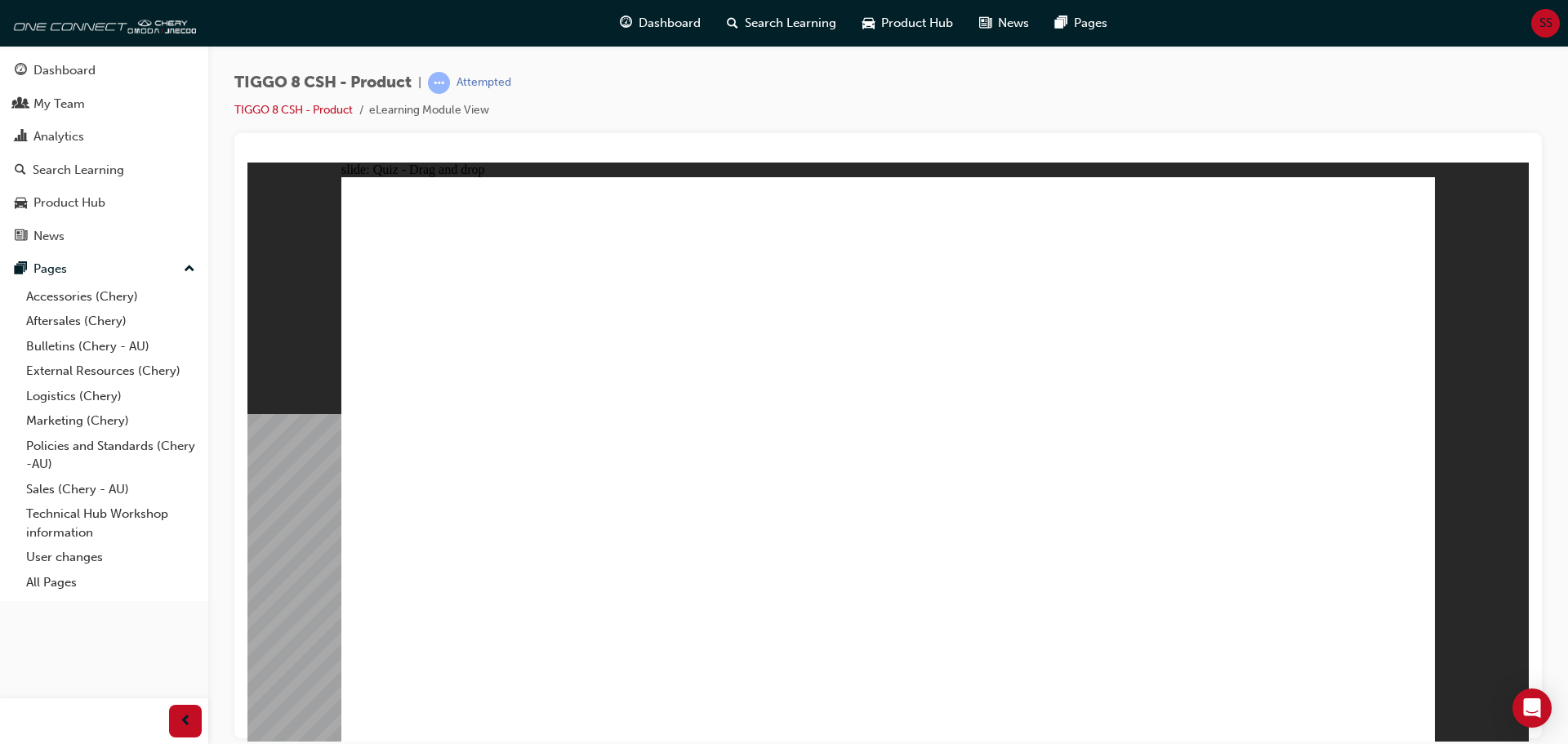
drag, startPoint x: 1094, startPoint y: 274, endPoint x: 1103, endPoint y: 519, distance: 245.2
drag, startPoint x: 1304, startPoint y: 283, endPoint x: 1026, endPoint y: 555, distance: 388.9
drag, startPoint x: 922, startPoint y: 241, endPoint x: 1130, endPoint y: 601, distance: 415.8
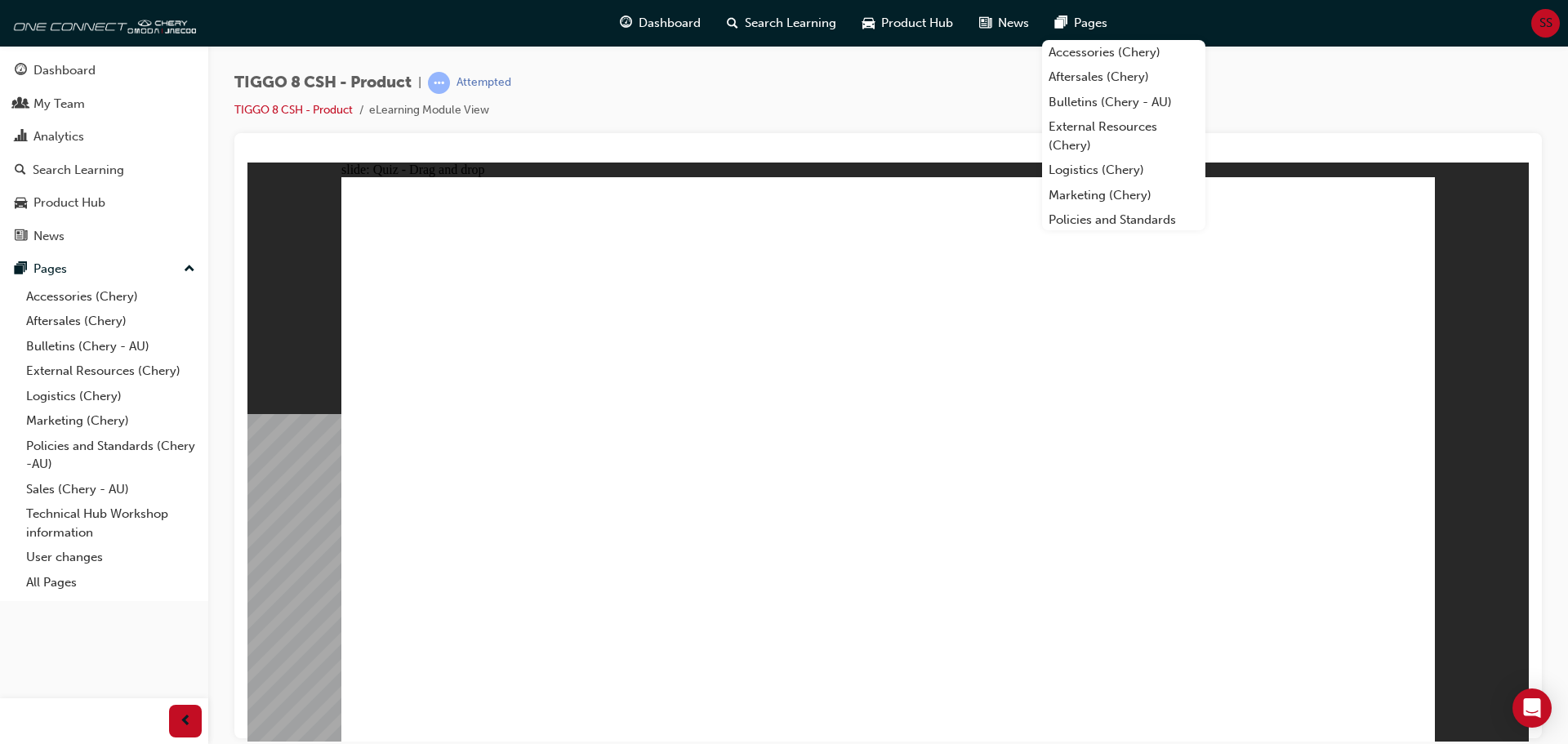
drag, startPoint x: 904, startPoint y: 282, endPoint x: 987, endPoint y: 567, distance: 296.8
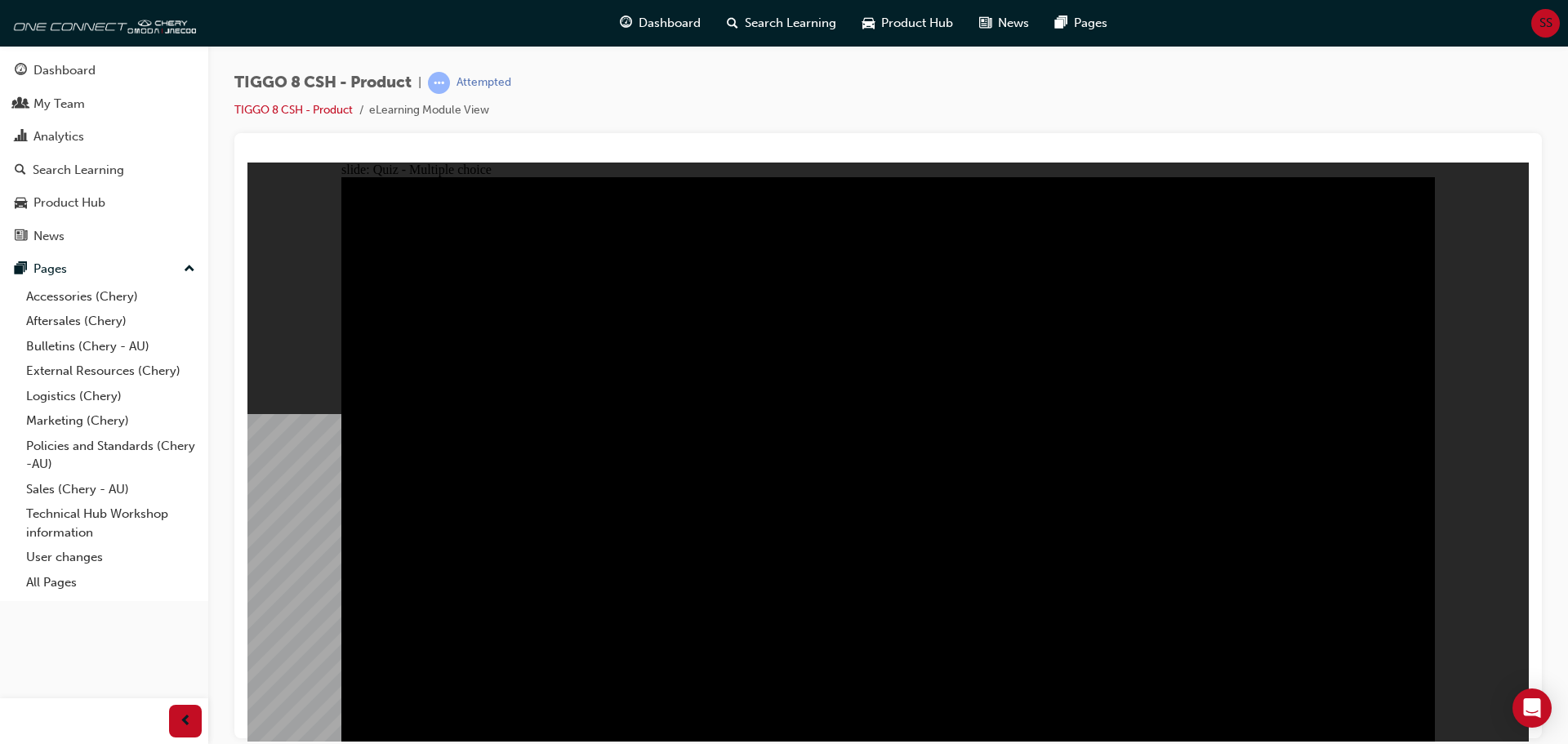
radio input "true"
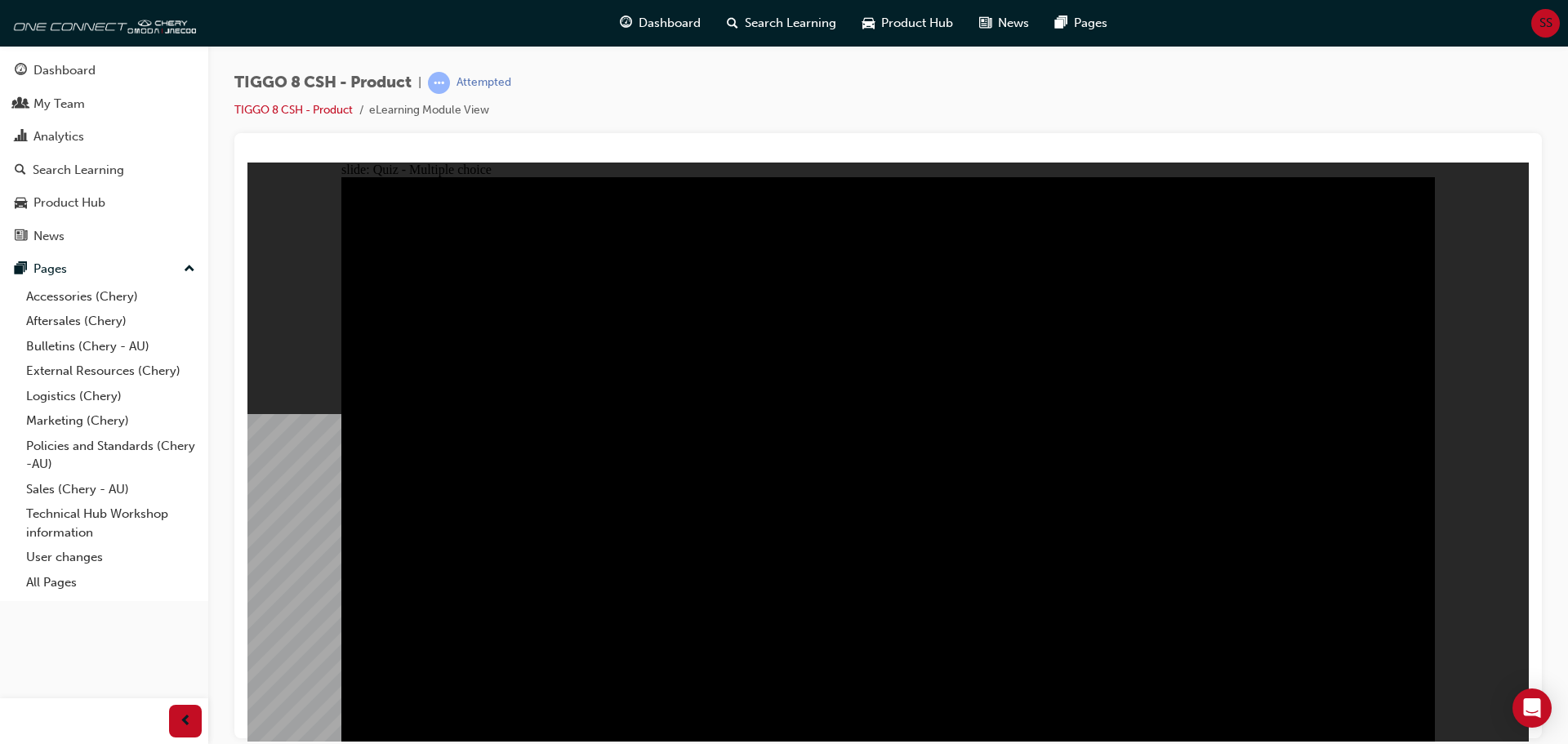
radio input "true"
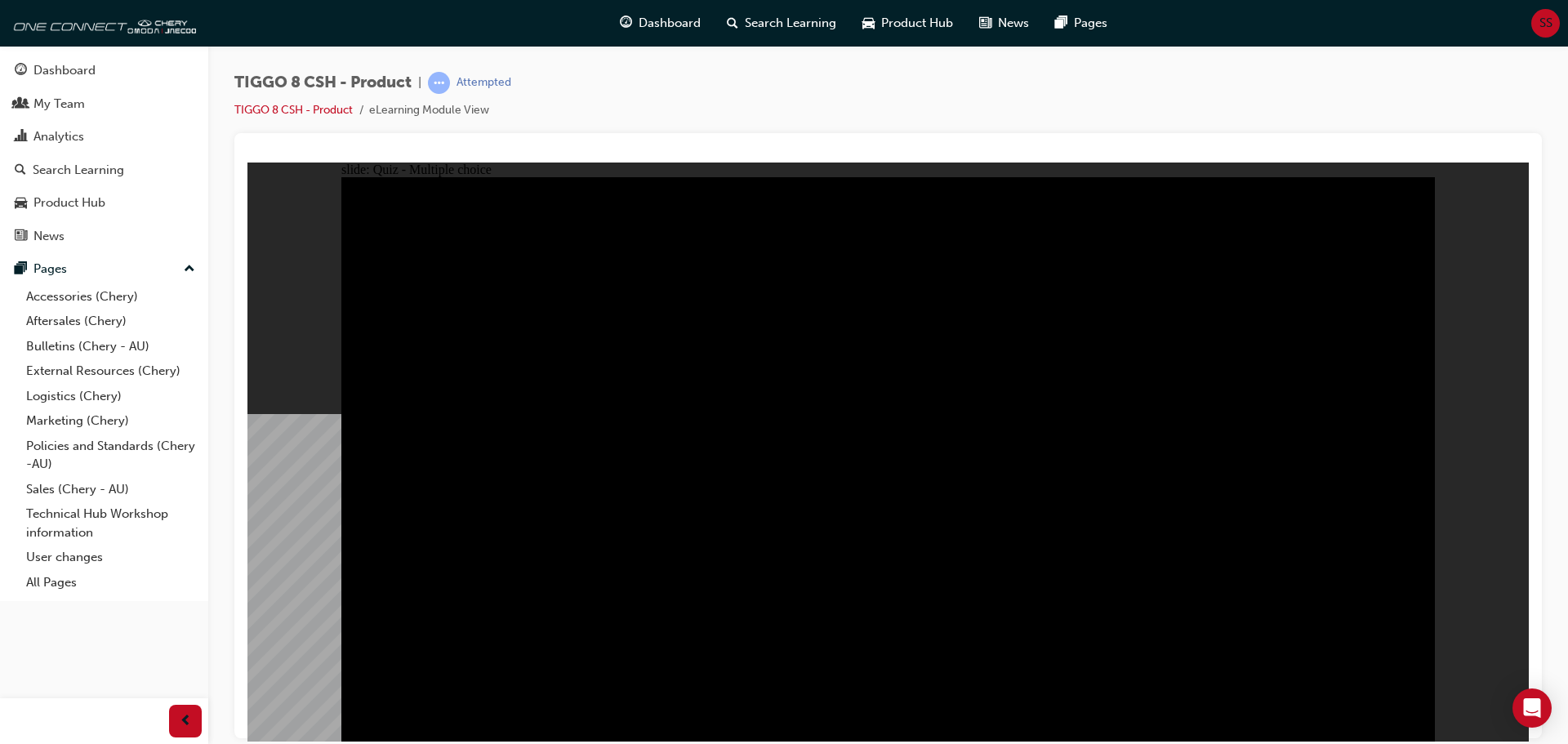
checkbox input "true"
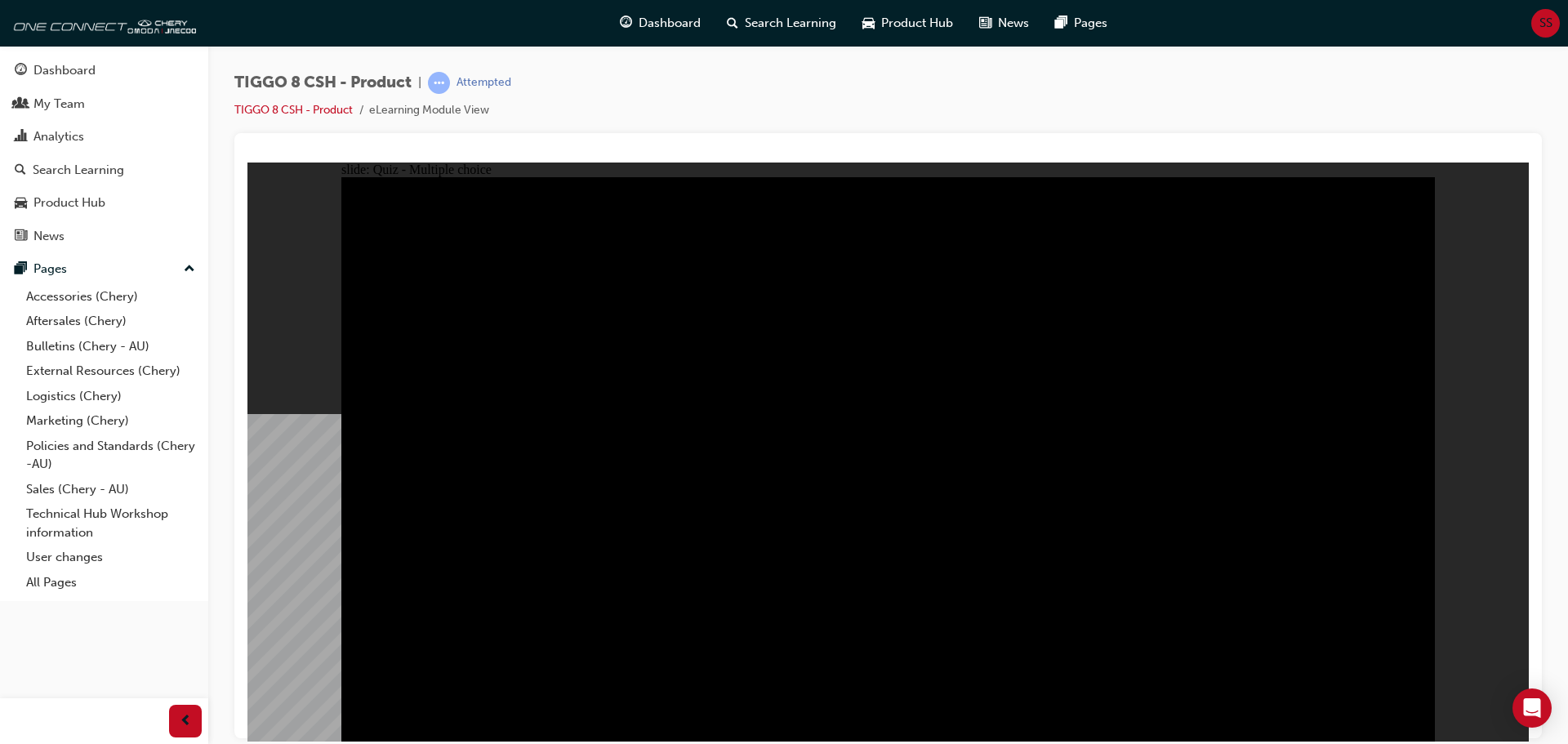
checkbox input "true"
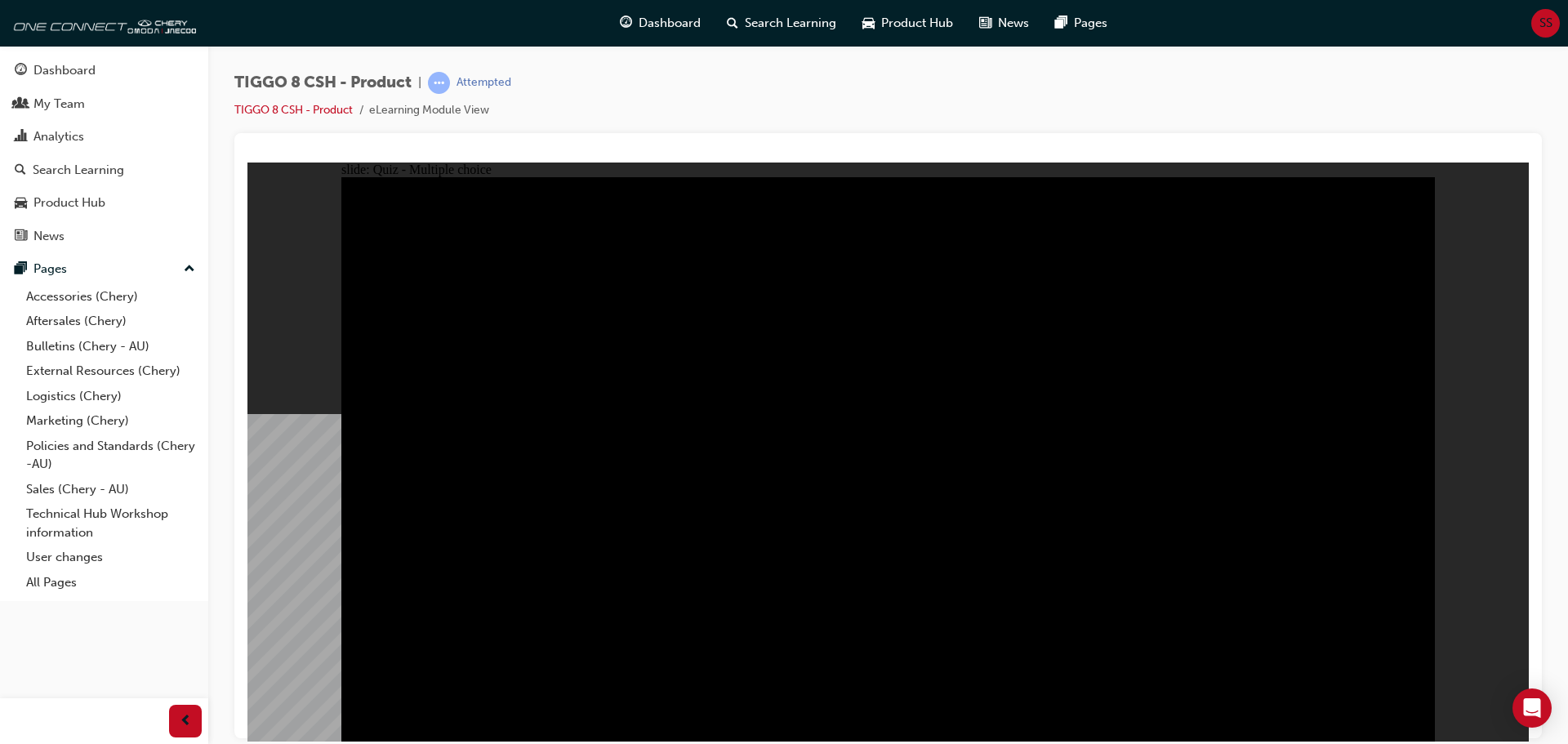
checkbox input "true"
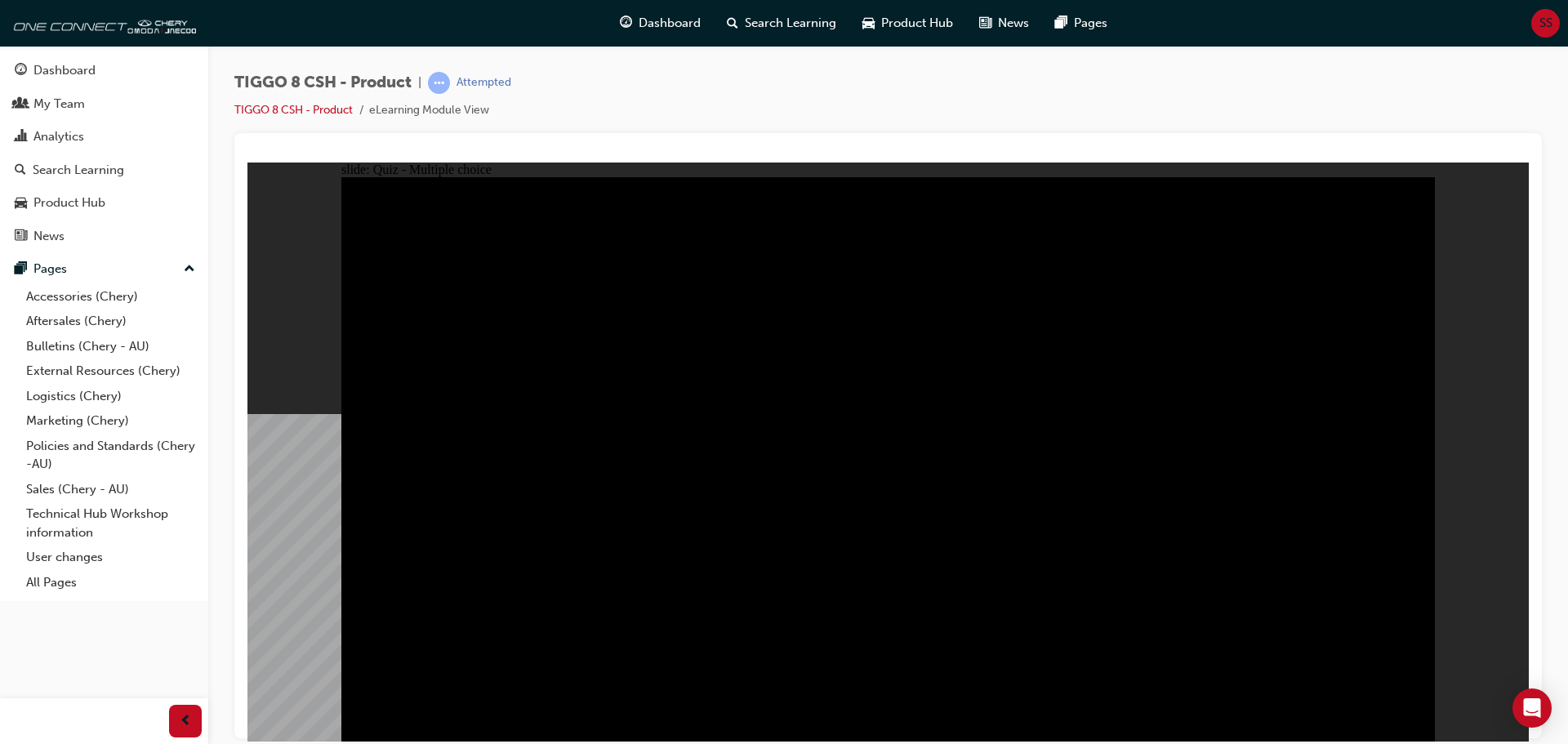
checkbox input "true"
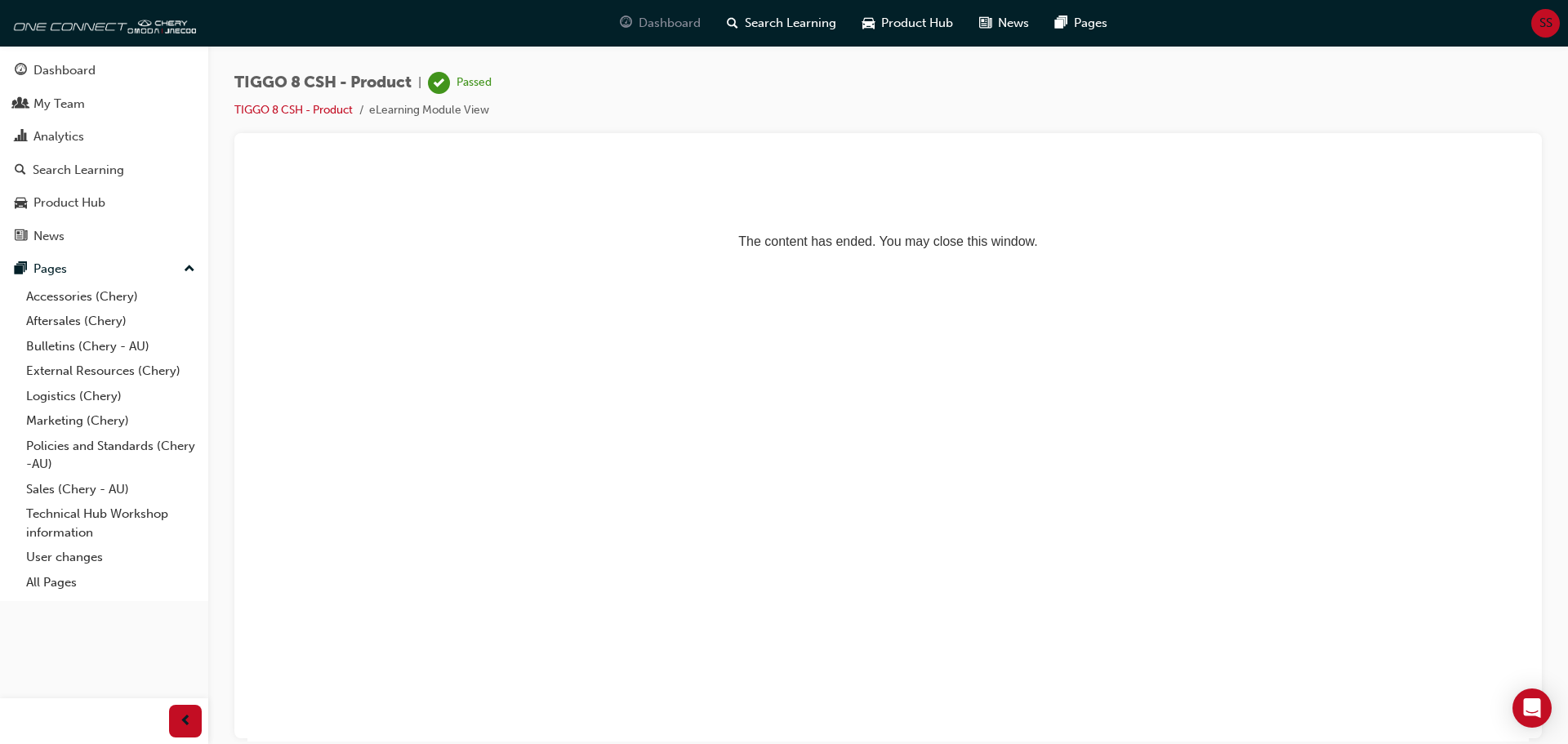
click at [645, 23] on span "Dashboard" at bounding box center [669, 23] width 62 height 19
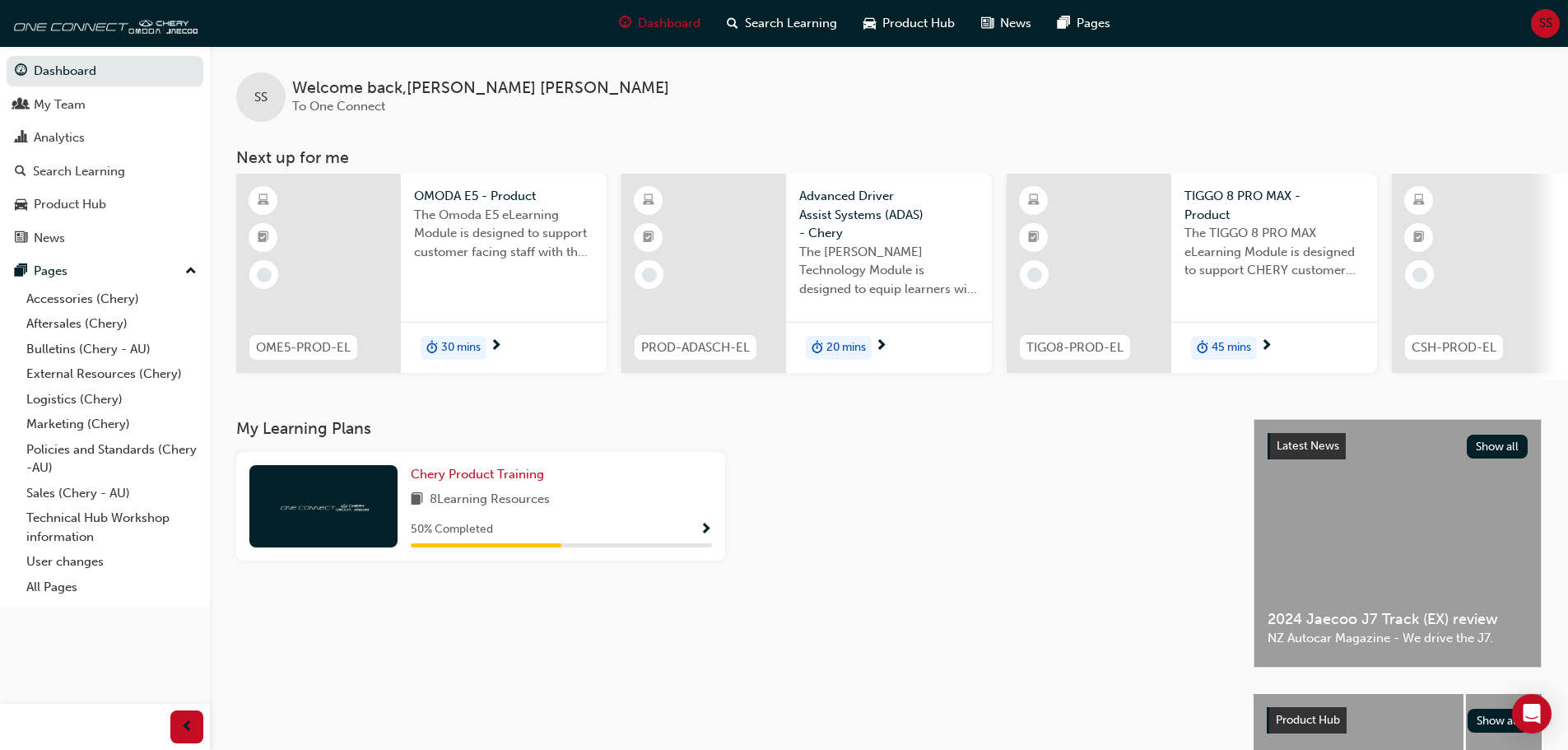
click at [458, 222] on span "The Omoda E5 eLearning Module is designed to support customer facing staff with…" at bounding box center [504, 234] width 179 height 56
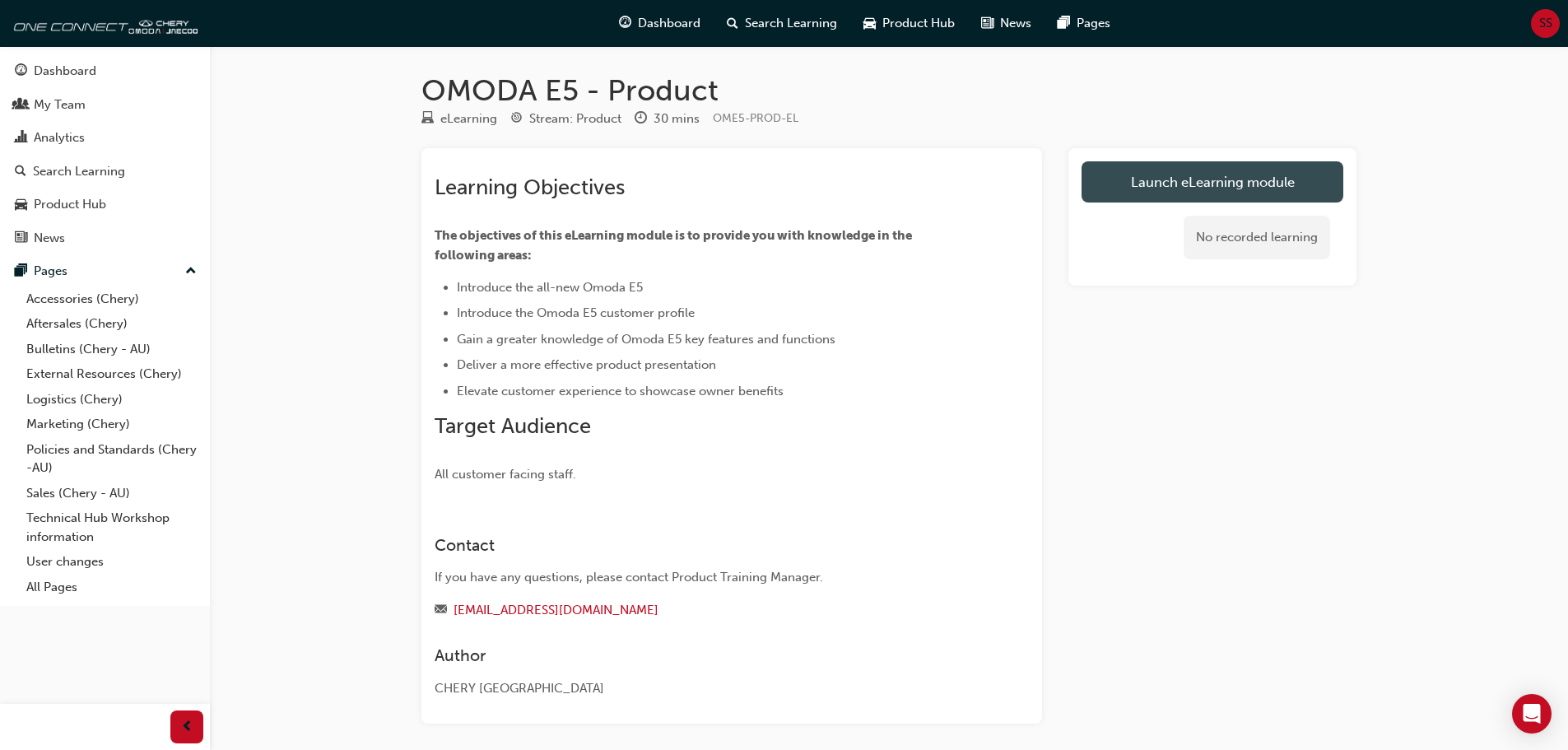
click at [1197, 180] on link "Launch eLearning module" at bounding box center [1212, 182] width 262 height 41
